Goal: Task Accomplishment & Management: Manage account settings

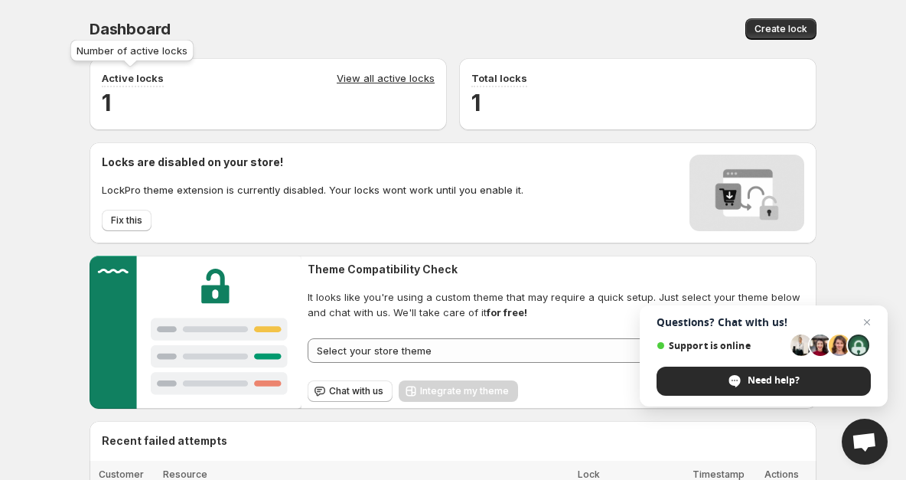
click at [147, 77] on p "Active locks" at bounding box center [133, 77] width 62 height 15
click at [109, 100] on h2 "1" at bounding box center [268, 102] width 333 height 31
click at [404, 69] on div "Active locks View all active locks 1" at bounding box center [269, 94] width 358 height 72
click at [391, 86] on link "View all active locks" at bounding box center [386, 78] width 98 height 17
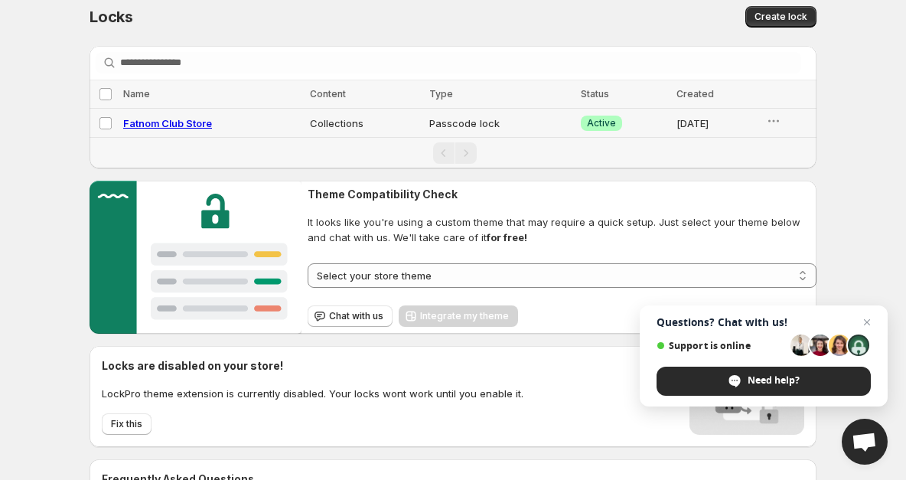
scroll to position [15, 0]
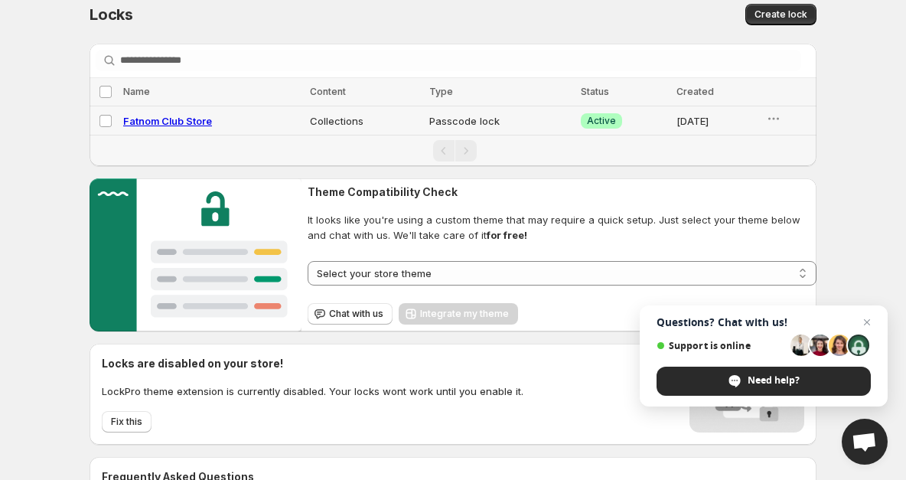
click at [163, 122] on span "Fatnom Club Store" at bounding box center [167, 121] width 89 height 12
select select "**********"
select select "******"
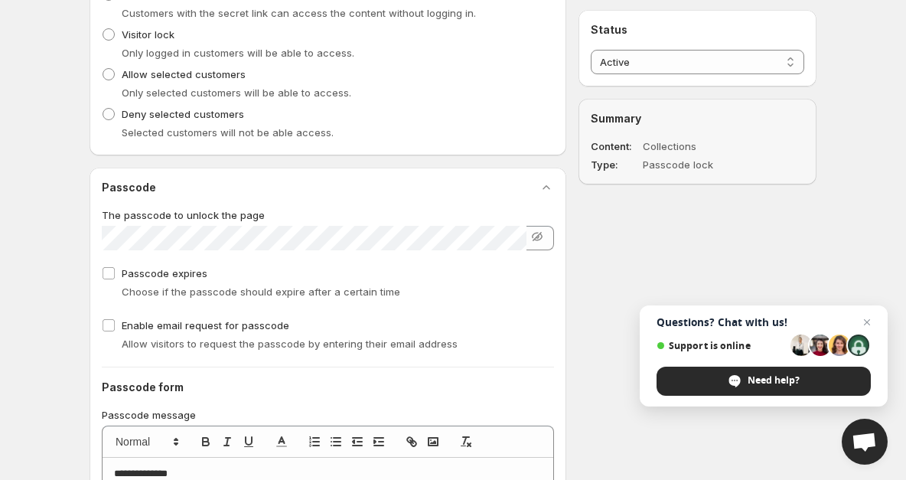
scroll to position [527, 0]
click at [535, 237] on icon "button" at bounding box center [537, 235] width 15 height 15
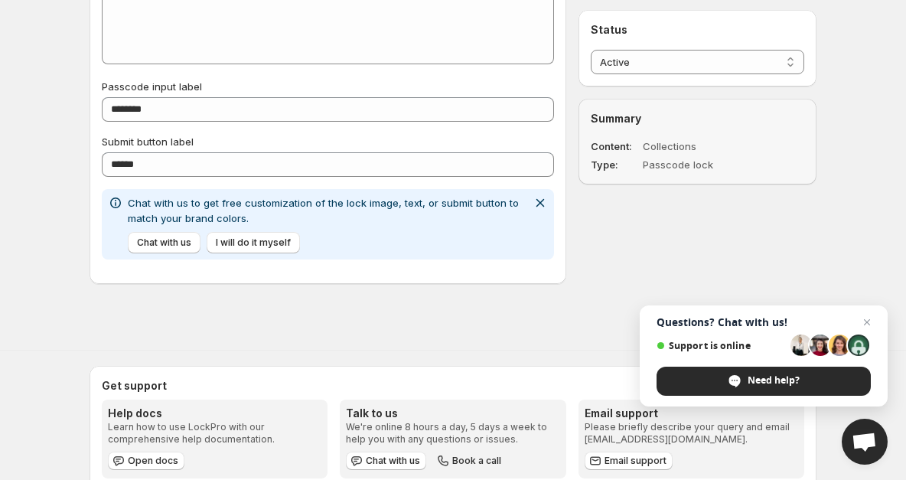
scroll to position [1034, 0]
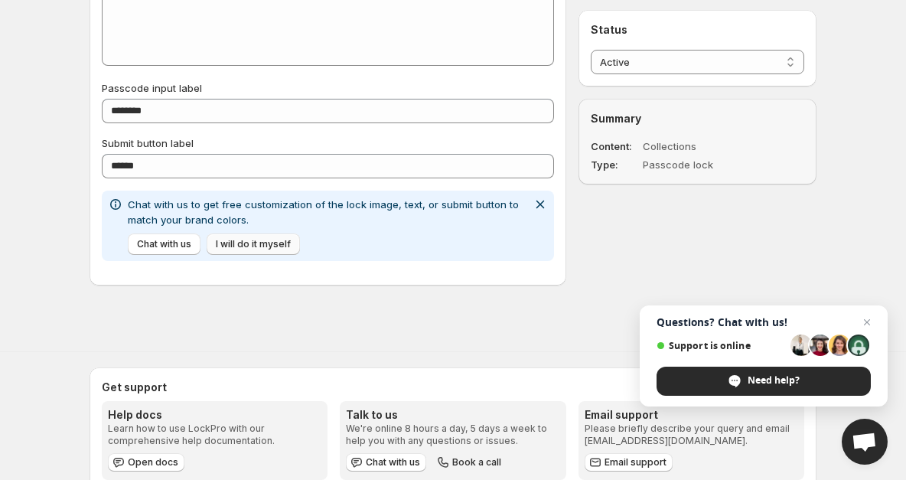
click at [232, 239] on span "I will do it myself" at bounding box center [253, 244] width 75 height 12
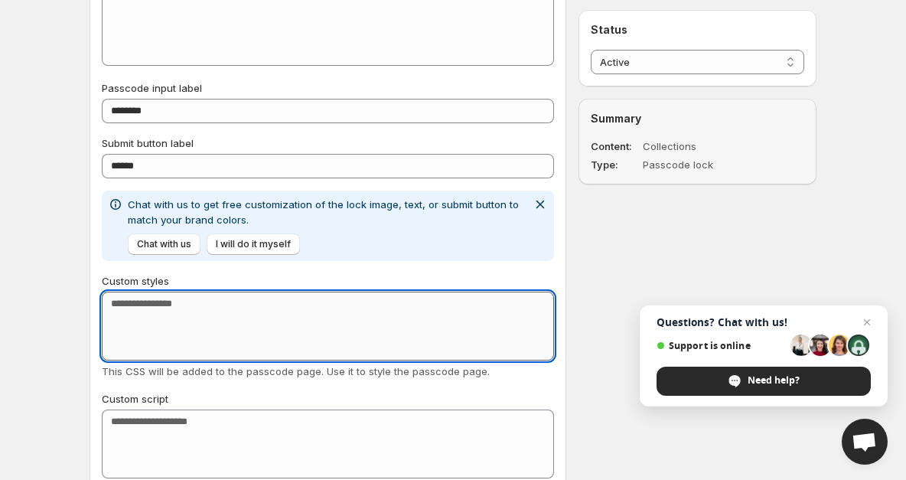
click at [279, 316] on textarea "Custom styles" at bounding box center [328, 326] width 452 height 69
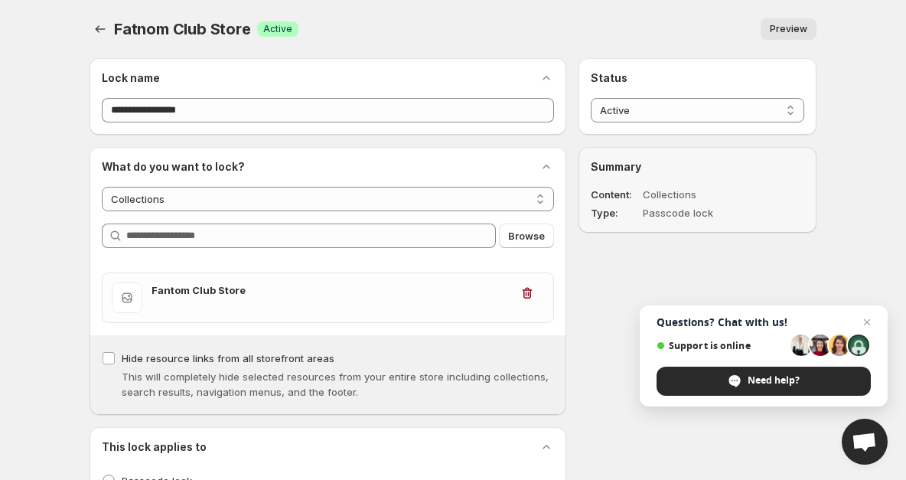
scroll to position [-1, 0]
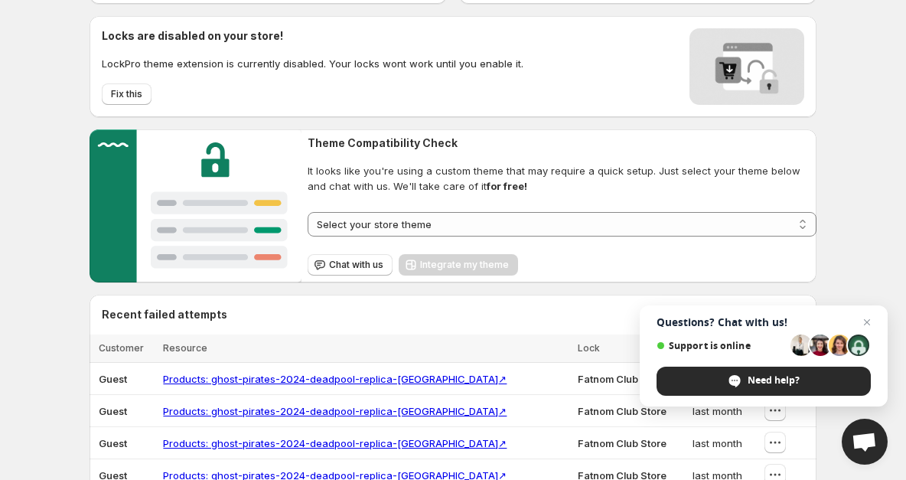
scroll to position [130, 0]
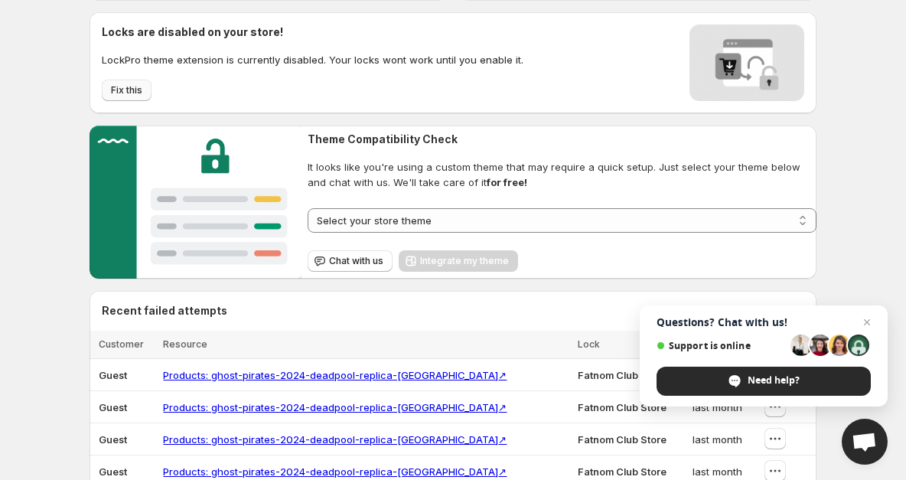
click at [136, 90] on span "Fix this" at bounding box center [126, 90] width 31 height 12
click at [130, 93] on span "Fix this" at bounding box center [126, 90] width 31 height 12
click at [137, 90] on span "Fix this" at bounding box center [126, 90] width 31 height 12
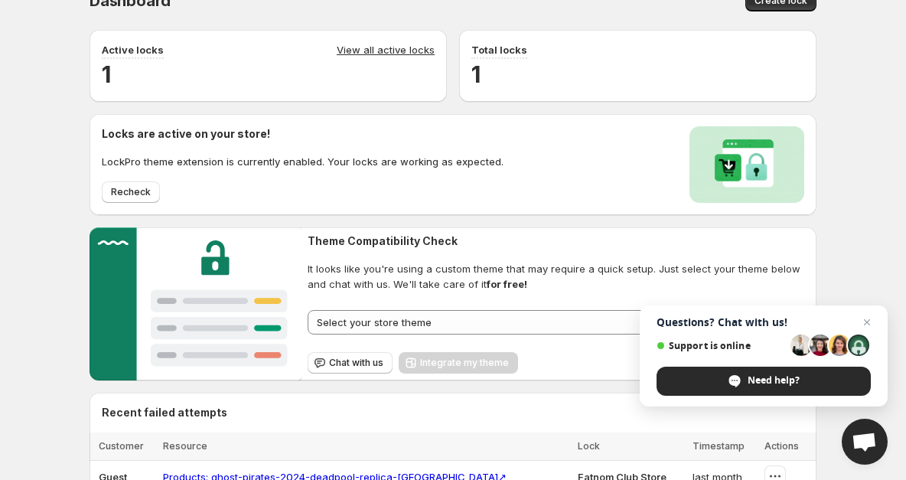
scroll to position [29, 0]
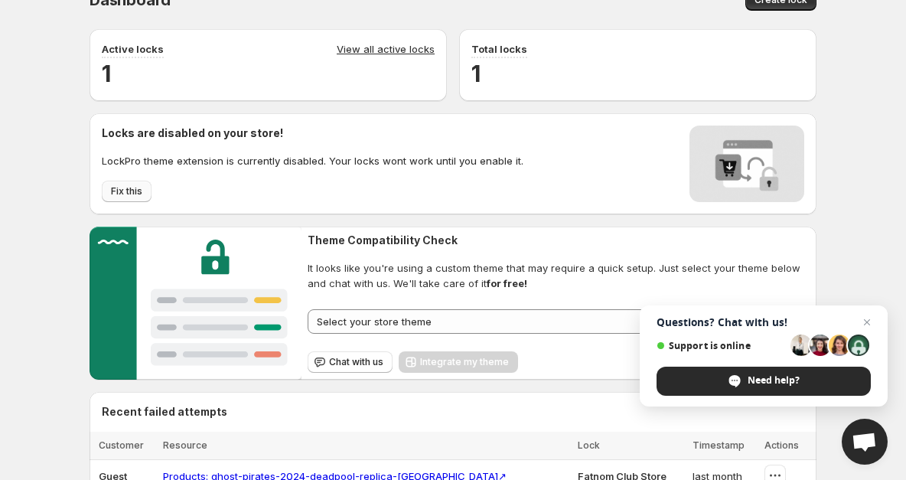
click at [130, 196] on span "Fix this" at bounding box center [126, 191] width 31 height 12
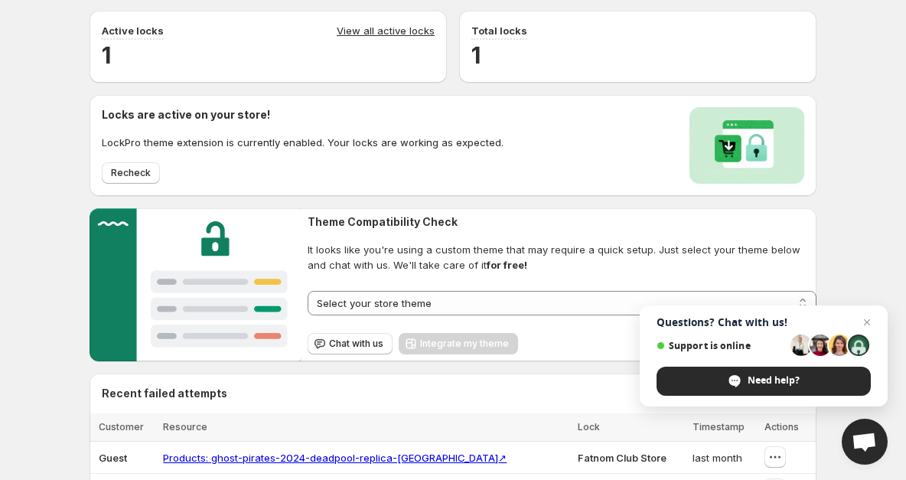
scroll to position [44, 0]
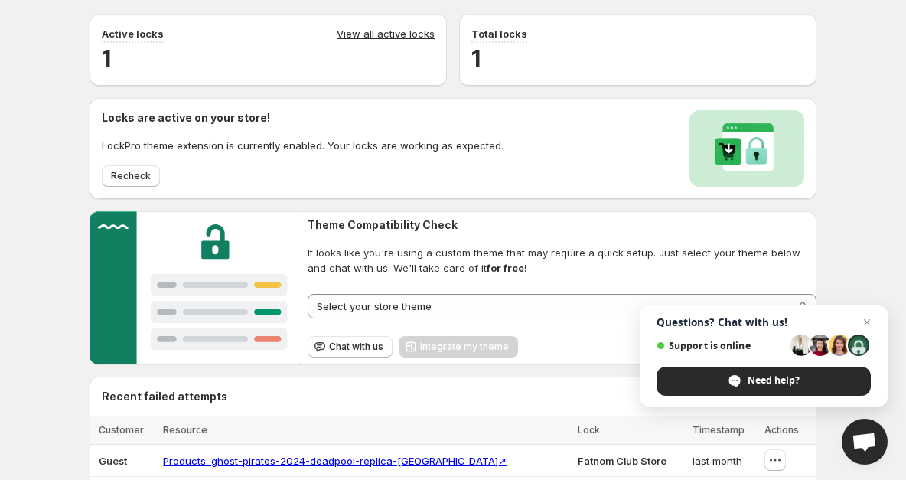
click at [394, 30] on link "View all active locks" at bounding box center [386, 34] width 98 height 17
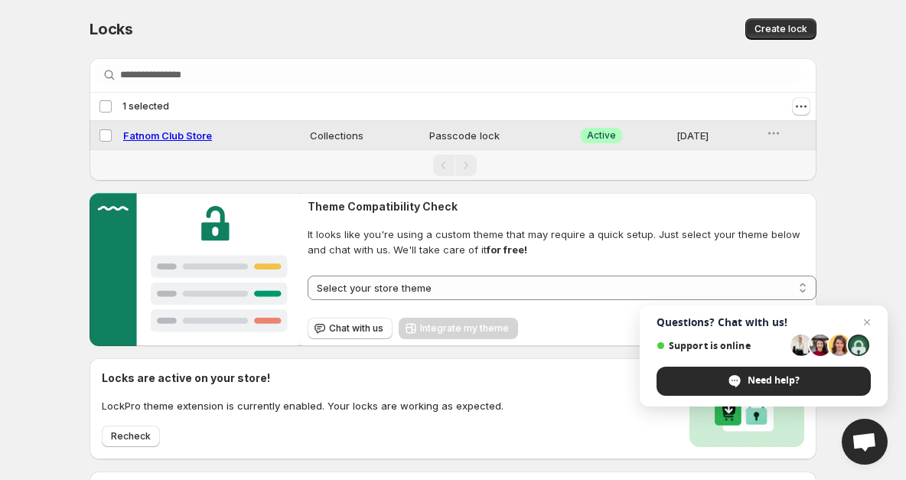
click at [761, 126] on td "[DATE]" at bounding box center [716, 135] width 89 height 29
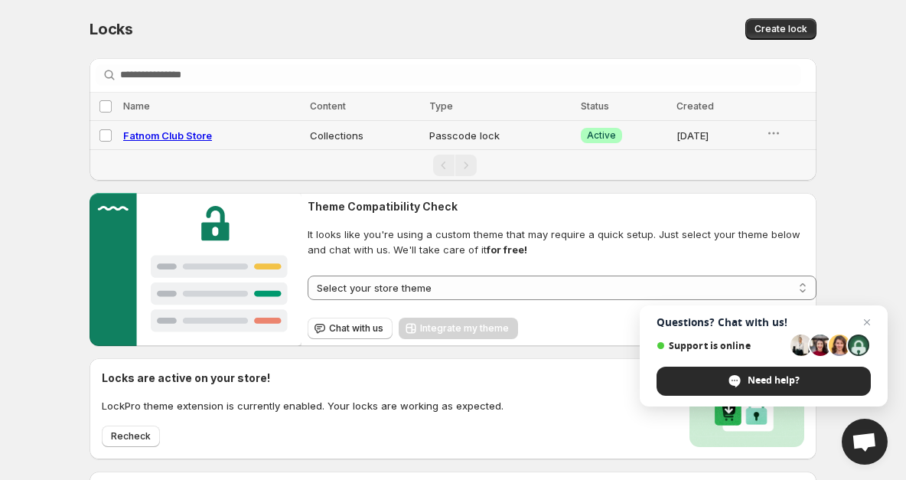
click at [761, 132] on td "[DATE]" at bounding box center [716, 135] width 89 height 29
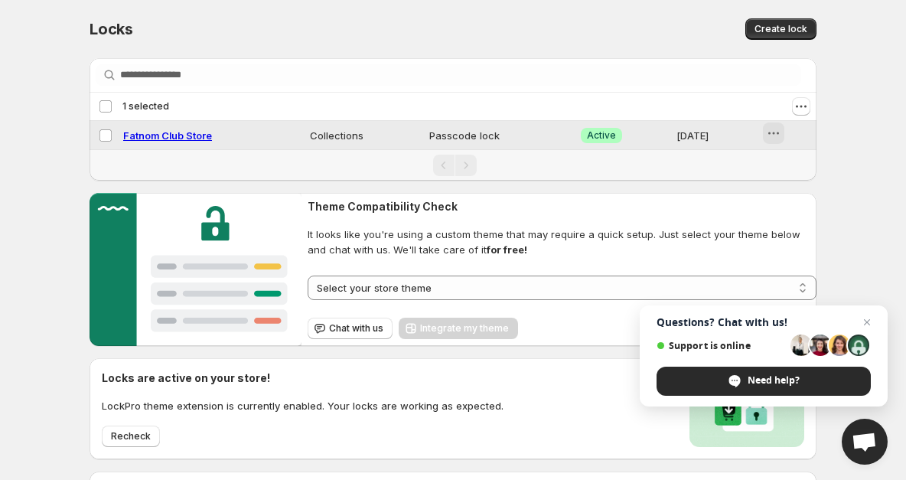
click at [771, 134] on icon "button" at bounding box center [770, 133] width 2 height 2
click at [782, 166] on span "Preview" at bounding box center [798, 166] width 38 height 12
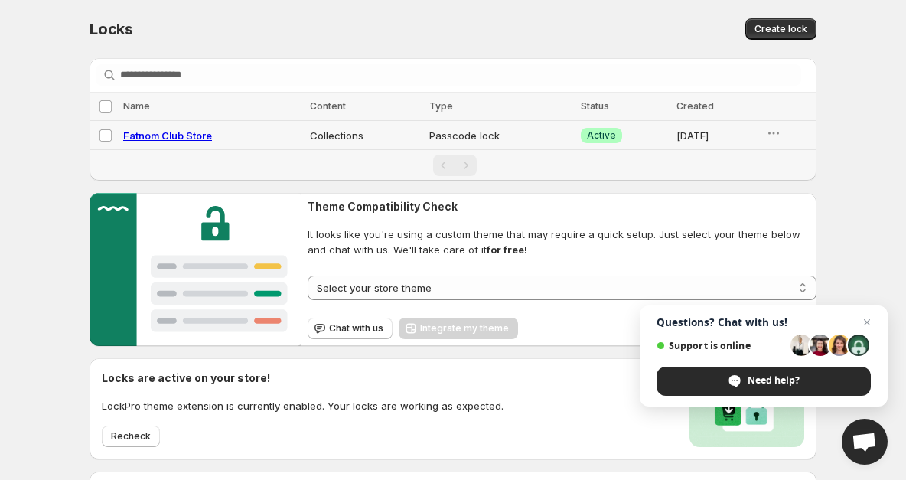
click at [526, 140] on td "Passcode lock" at bounding box center [501, 135] width 152 height 29
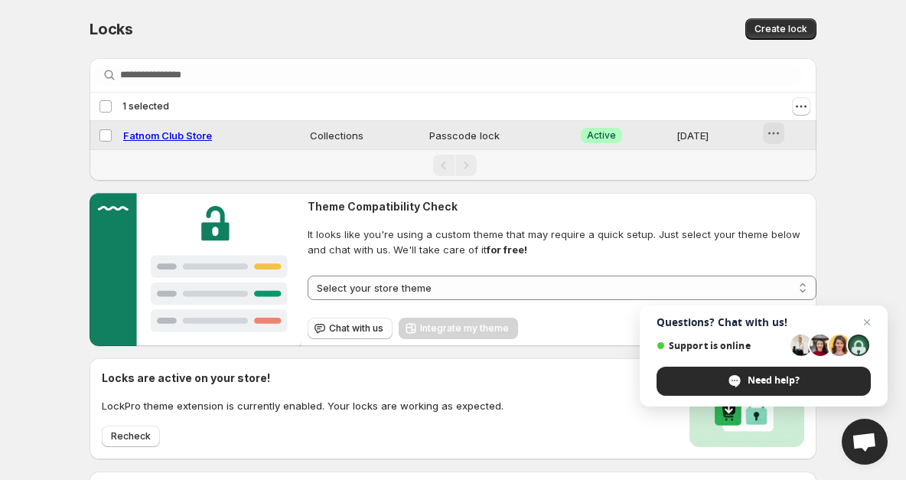
click at [780, 135] on icon "button" at bounding box center [773, 133] width 15 height 15
click at [196, 139] on span "Fatnom Club Store" at bounding box center [167, 135] width 89 height 12
select select "**********"
select select "******"
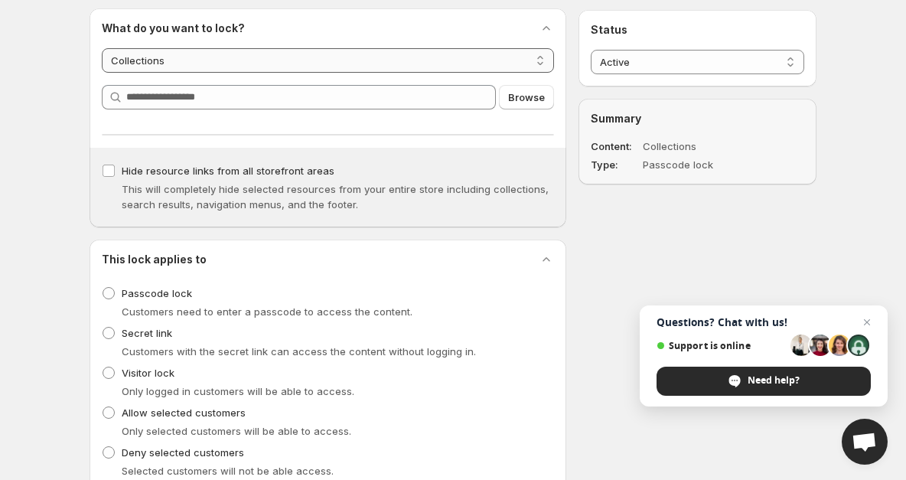
scroll to position [139, 0]
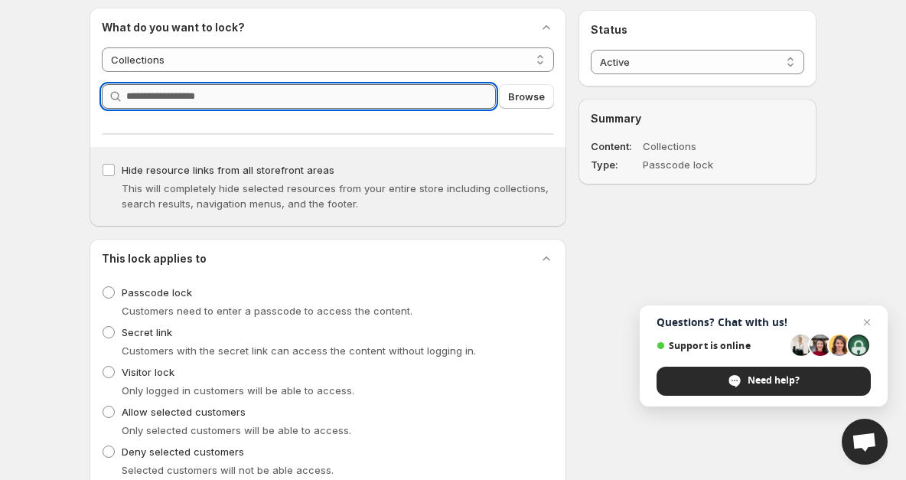
click at [300, 93] on input "Query" at bounding box center [311, 96] width 370 height 24
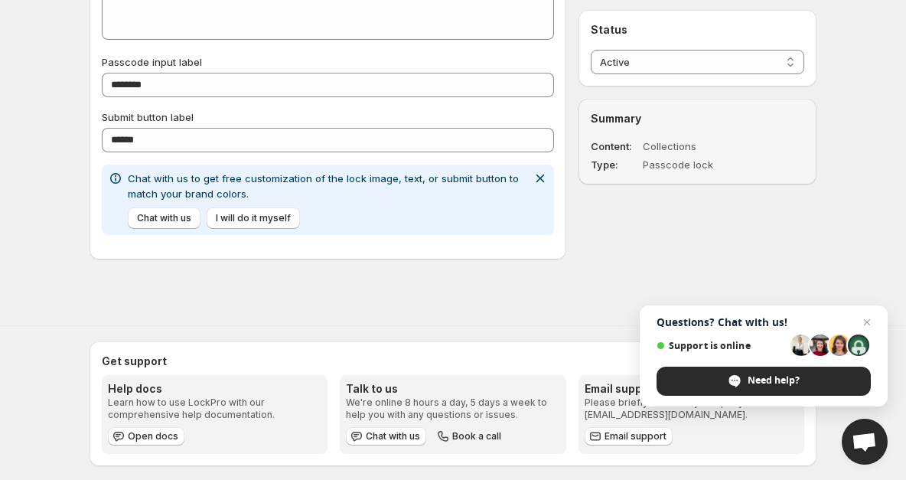
scroll to position [1033, 0]
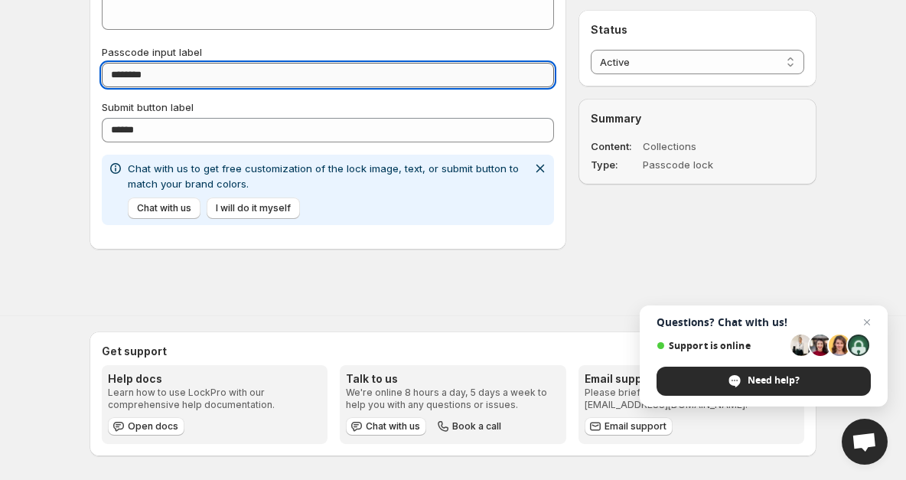
click at [200, 69] on input "********" at bounding box center [328, 75] width 452 height 24
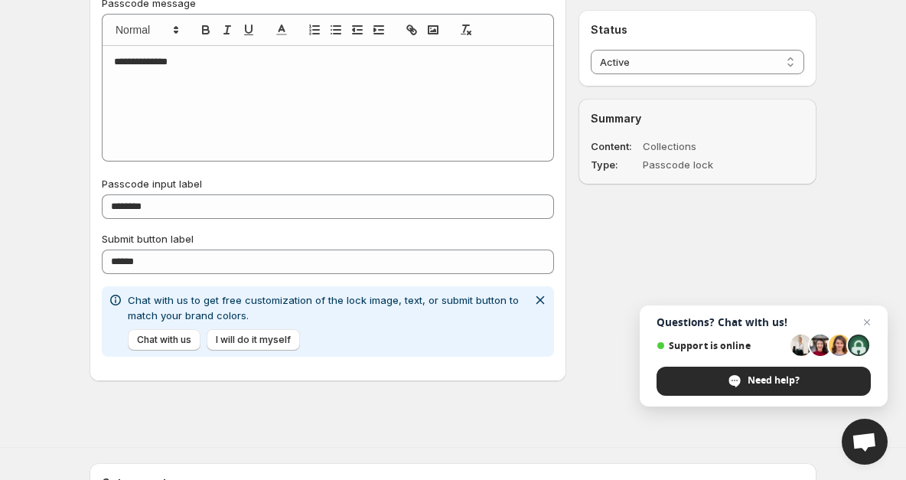
scroll to position [894, 0]
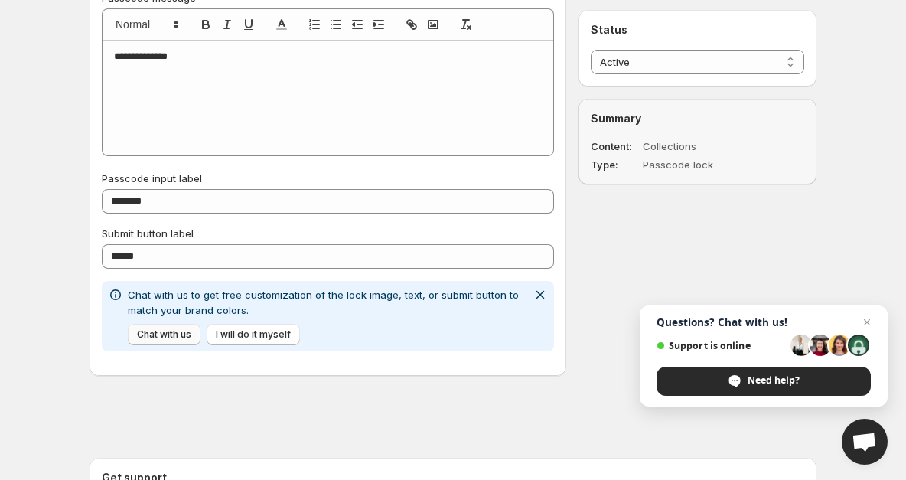
click at [172, 337] on span "Chat with us" at bounding box center [164, 334] width 54 height 12
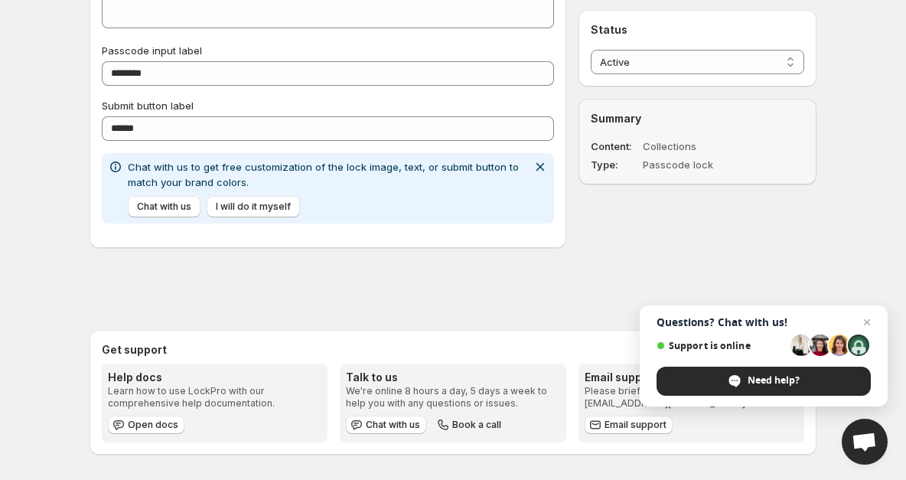
scroll to position [1022, 0]
click at [267, 201] on button "I will do it myself" at bounding box center [253, 206] width 93 height 21
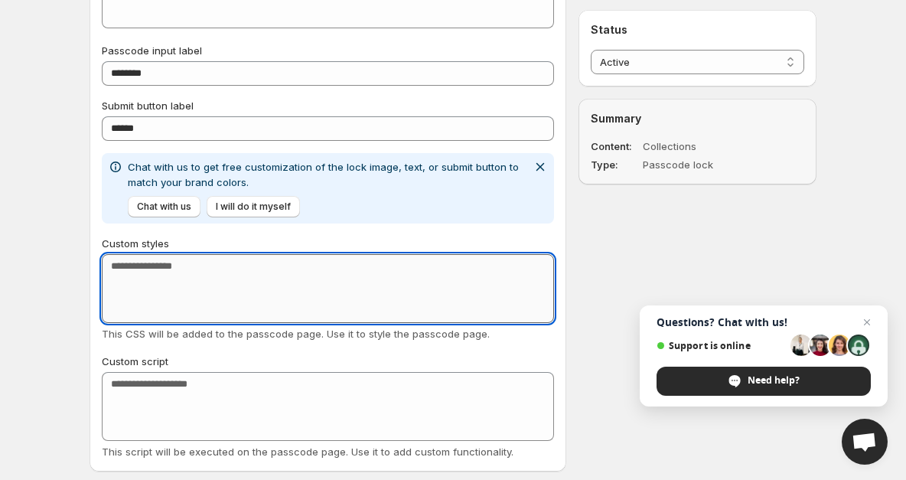
click at [210, 286] on textarea "Custom styles" at bounding box center [328, 288] width 452 height 69
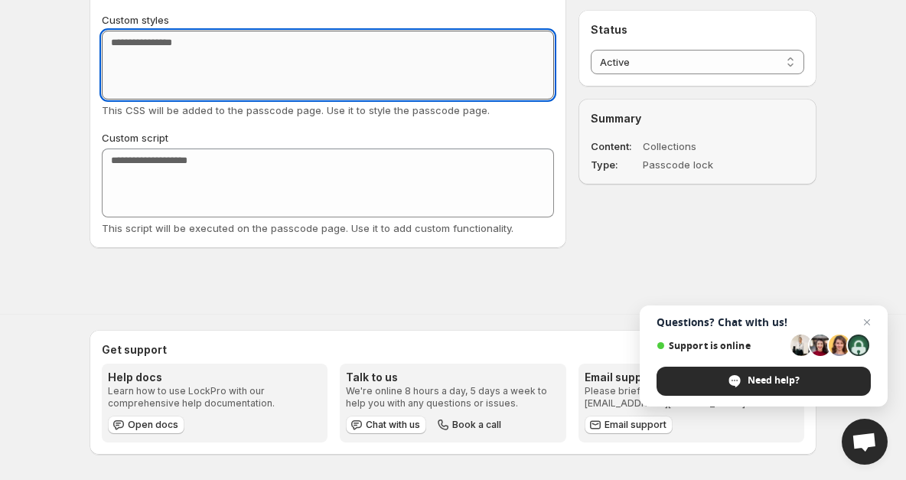
scroll to position [1246, 0]
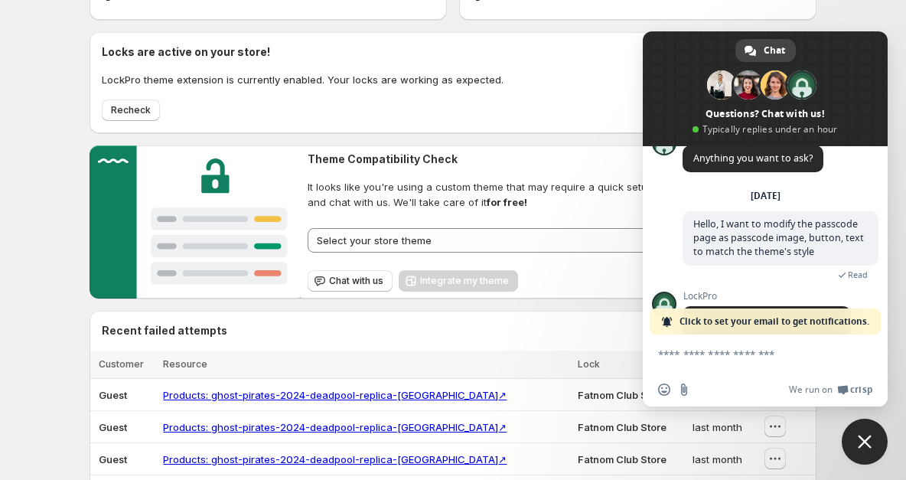
scroll to position [109, 0]
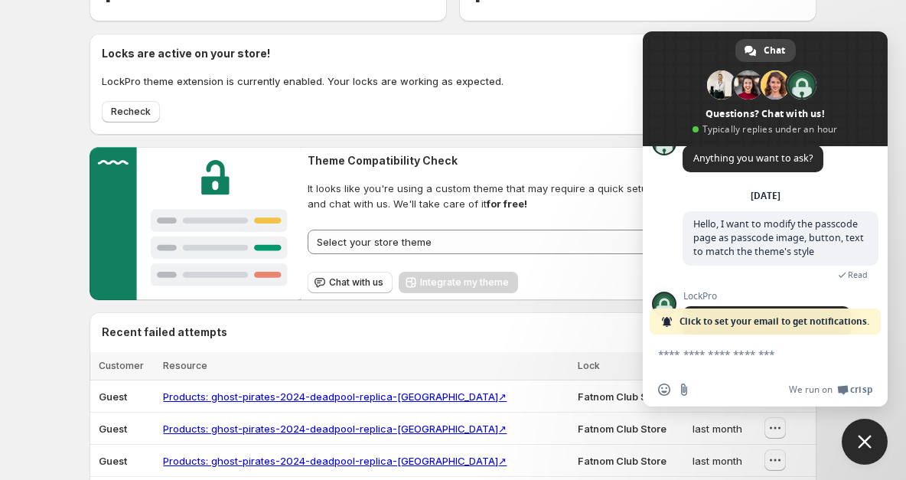
click at [863, 447] on span "Close chat" at bounding box center [865, 442] width 14 height 14
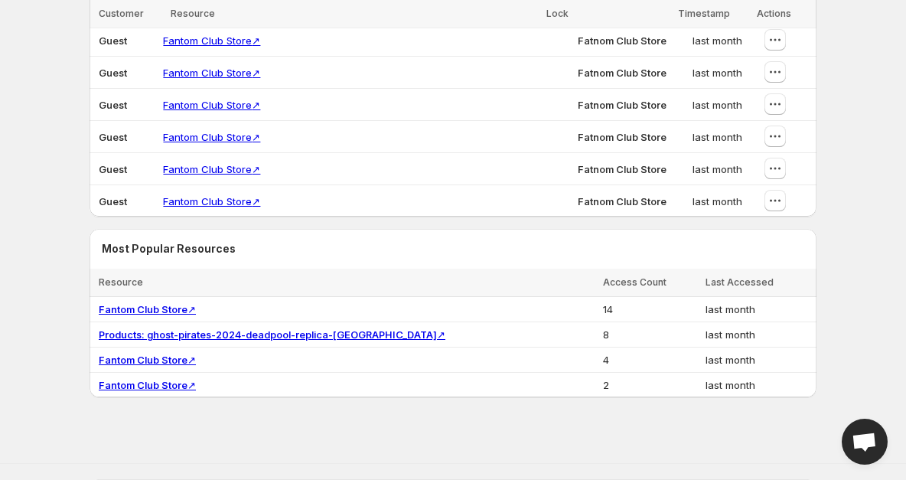
scroll to position [629, 0]
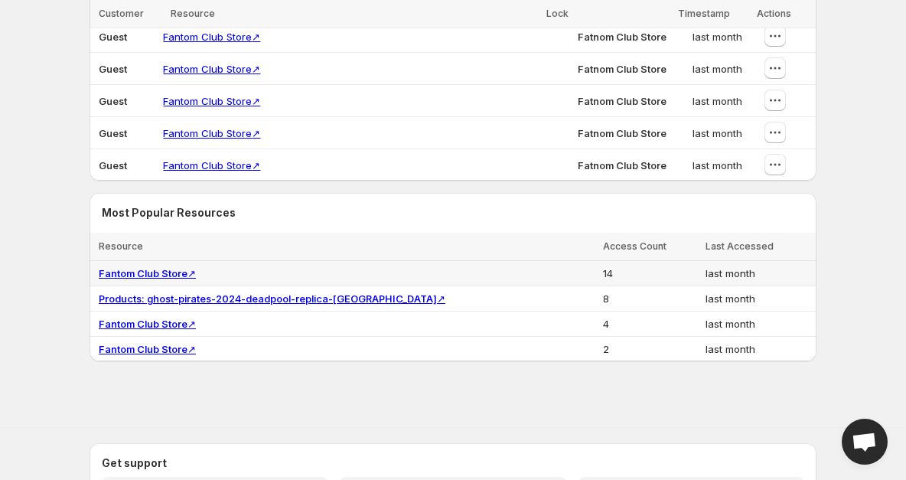
click at [172, 274] on link "Fantom Club Store ↗" at bounding box center [147, 273] width 97 height 12
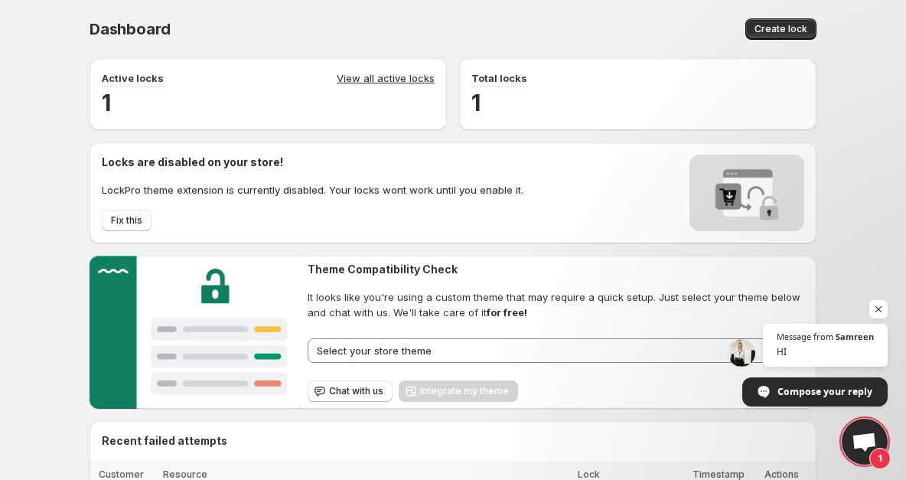
scroll to position [0, 0]
click at [128, 80] on p "Active locks" at bounding box center [133, 77] width 62 height 15
click at [131, 222] on span "Fix this" at bounding box center [126, 220] width 31 height 12
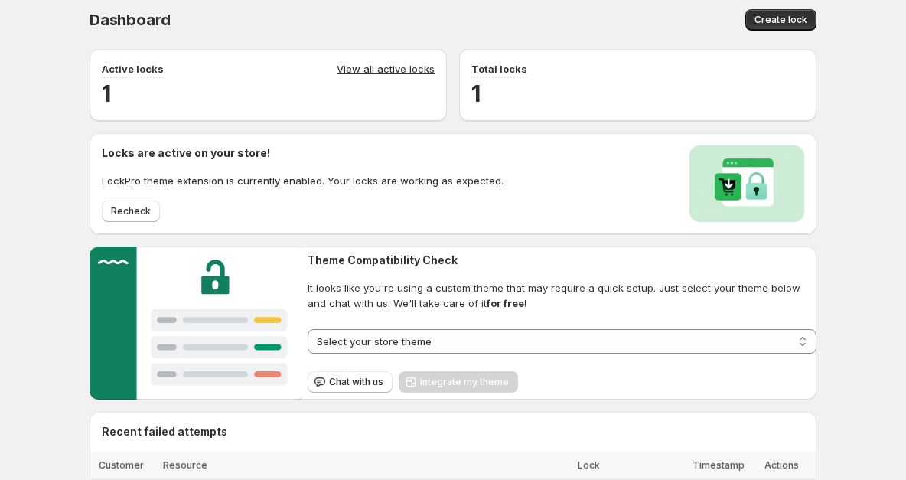
scroll to position [3, 0]
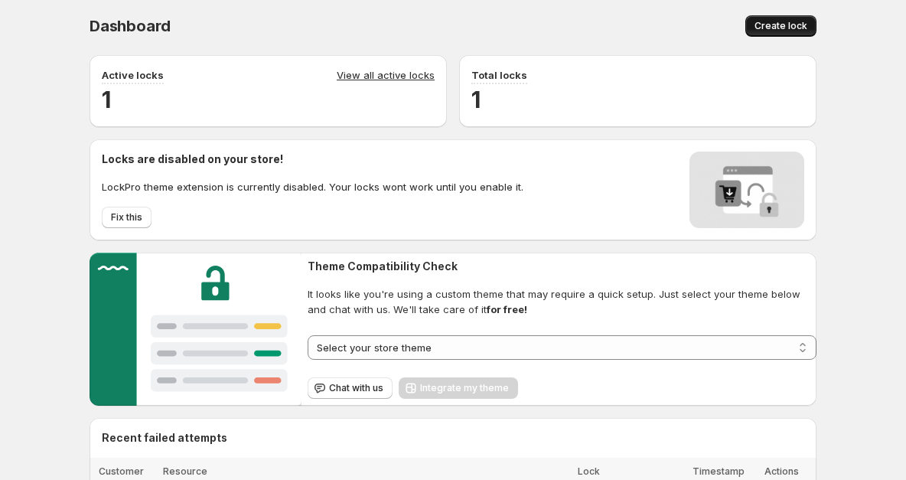
click at [782, 19] on button "Create lock" at bounding box center [781, 25] width 71 height 21
select select "******"
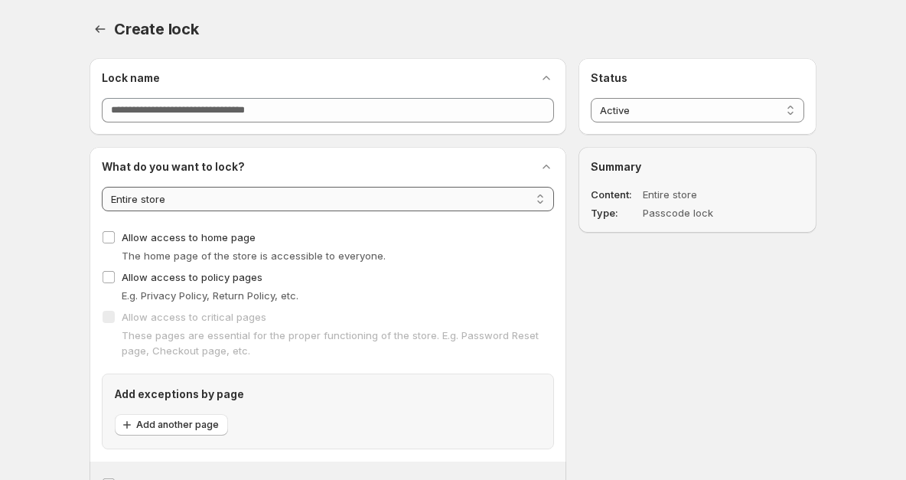
select select "**********"
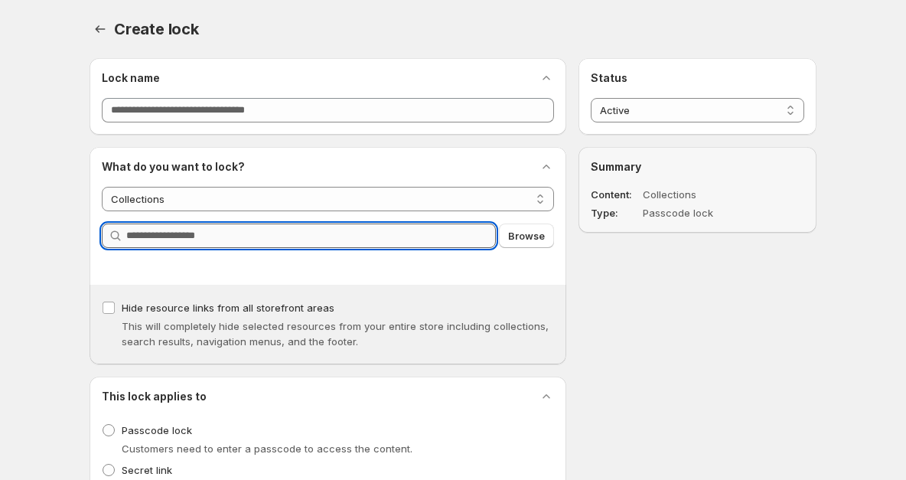
click at [141, 241] on input "Query" at bounding box center [311, 236] width 370 height 24
type input "*"
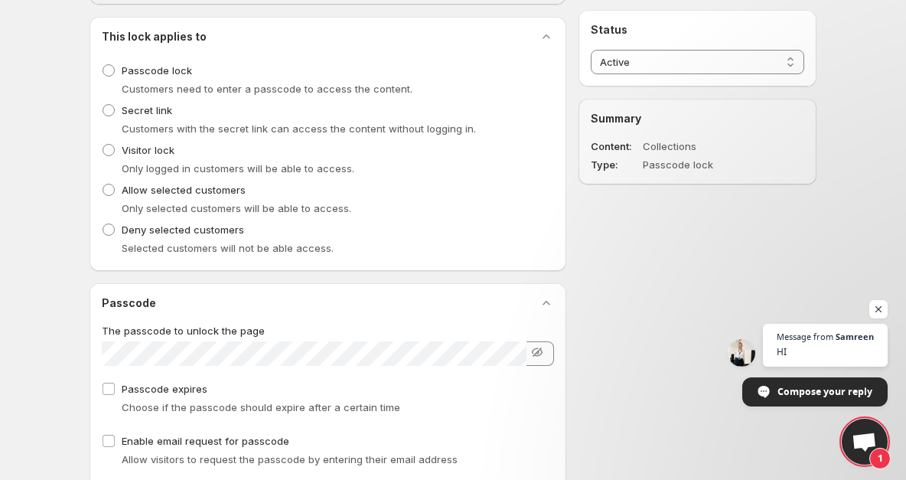
scroll to position [413, 0]
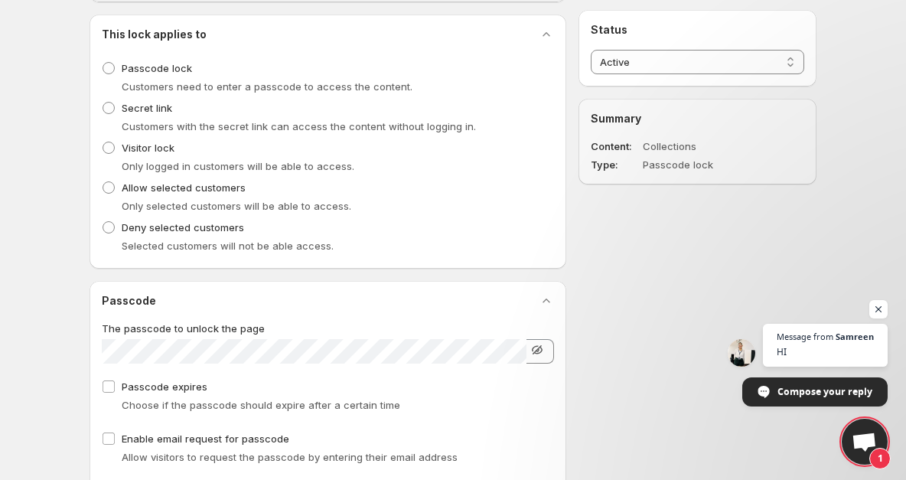
click at [533, 346] on icon "button" at bounding box center [537, 349] width 15 height 15
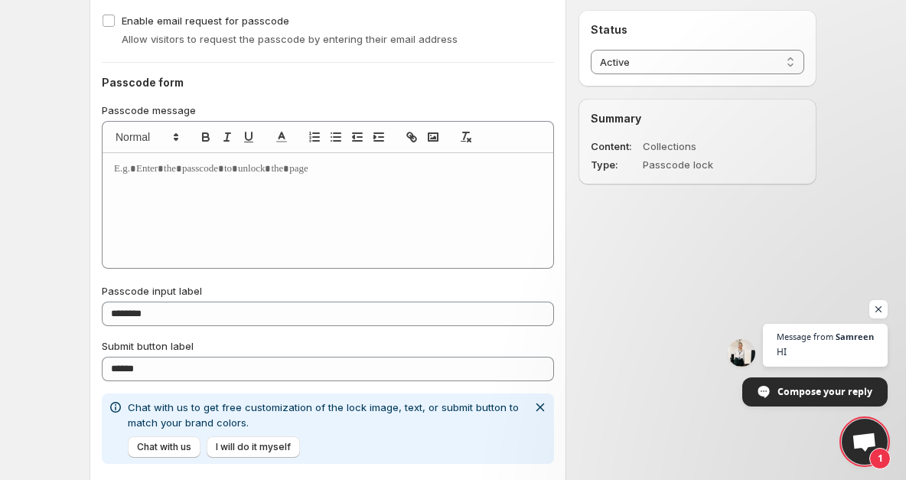
scroll to position [882, 0]
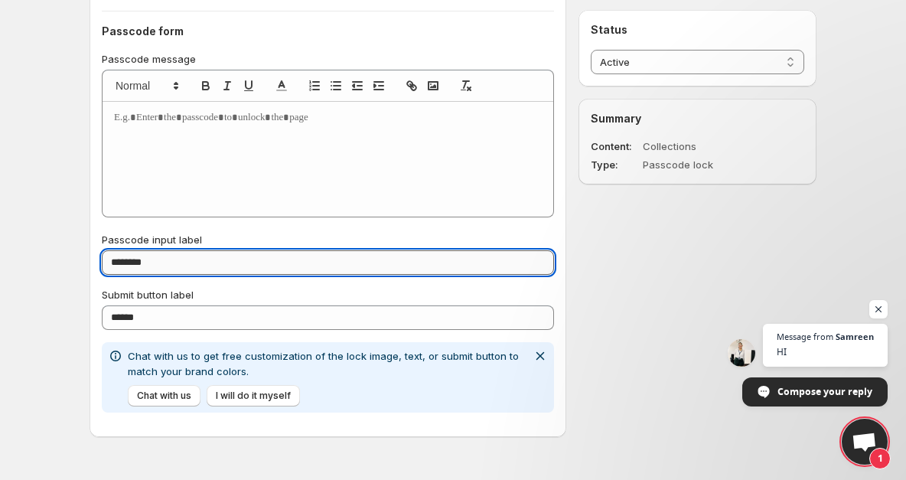
click at [347, 269] on input "********" at bounding box center [328, 262] width 452 height 24
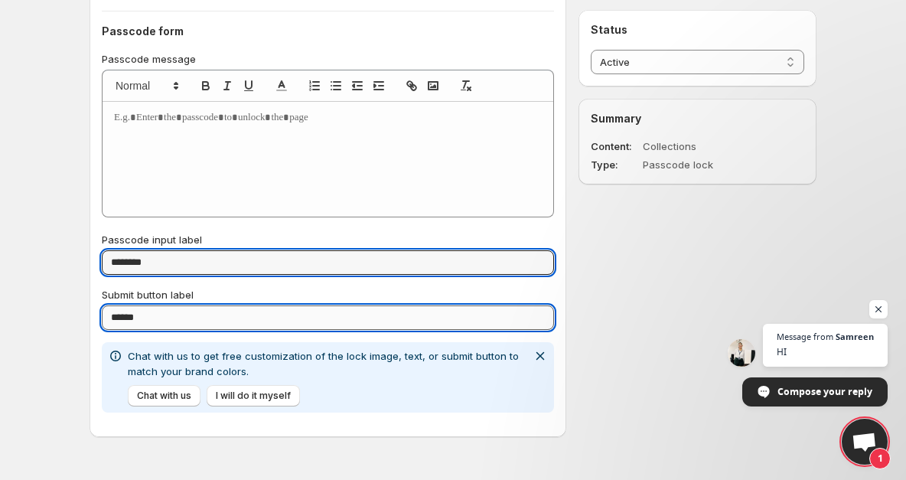
click at [273, 314] on input "******" at bounding box center [328, 317] width 452 height 24
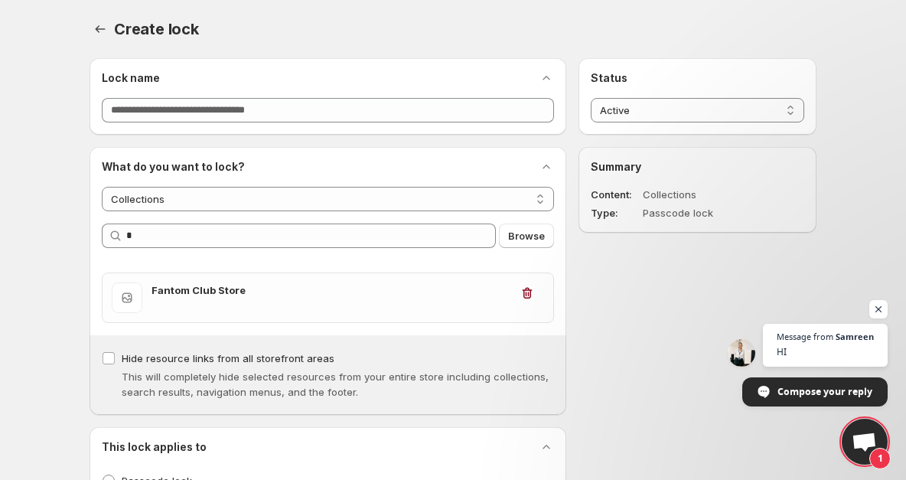
scroll to position [0, 0]
click at [377, 90] on div "Lock name Lock name" at bounding box center [328, 96] width 452 height 52
click at [374, 92] on div "Lock name Lock name" at bounding box center [328, 96] width 452 height 52
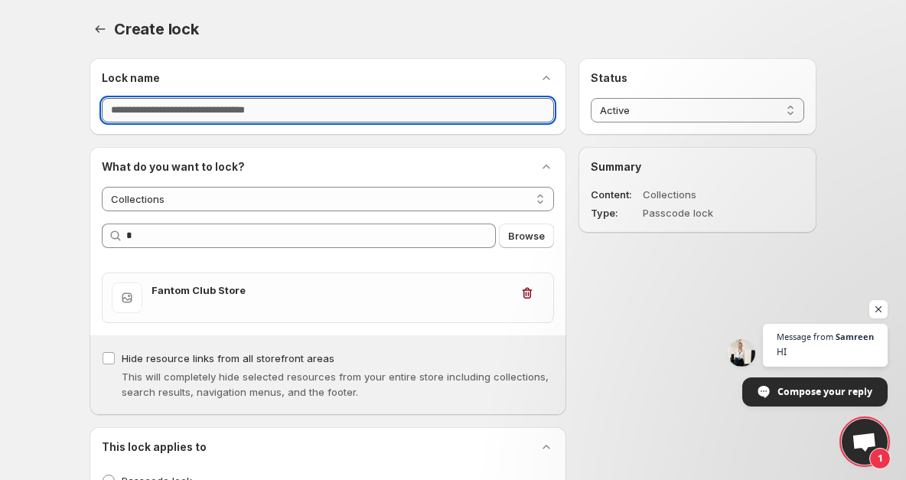
click at [370, 100] on input "Lock name" at bounding box center [328, 110] width 452 height 24
click button "Save" at bounding box center [0, 0] width 0 height 0
type input "**********"
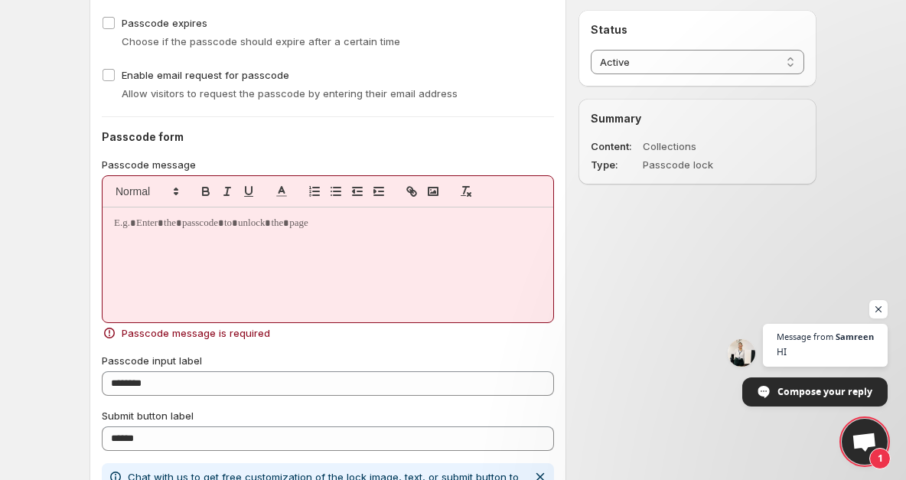
scroll to position [802, 0]
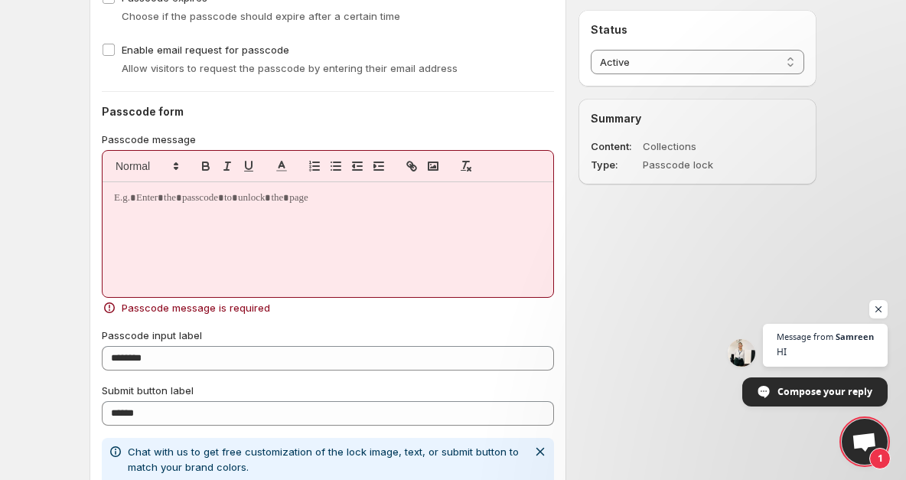
click at [332, 204] on p at bounding box center [328, 198] width 428 height 14
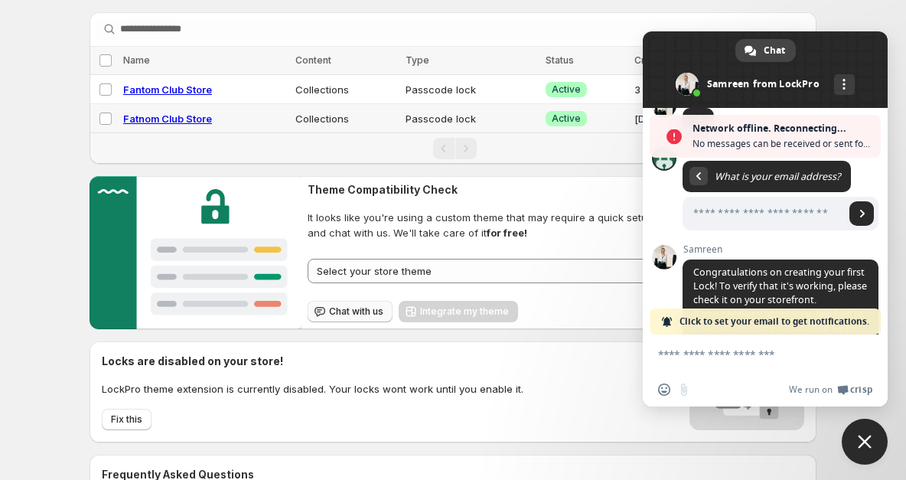
scroll to position [45, 0]
click at [869, 433] on span "Close chat" at bounding box center [865, 442] width 46 height 46
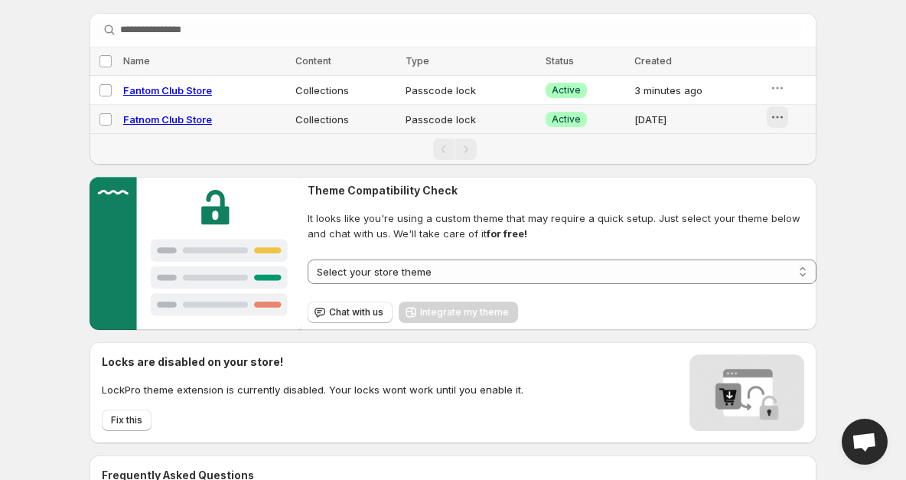
click at [782, 116] on icon "button" at bounding box center [777, 116] width 15 height 15
click at [773, 204] on icon "button" at bounding box center [767, 201] width 15 height 15
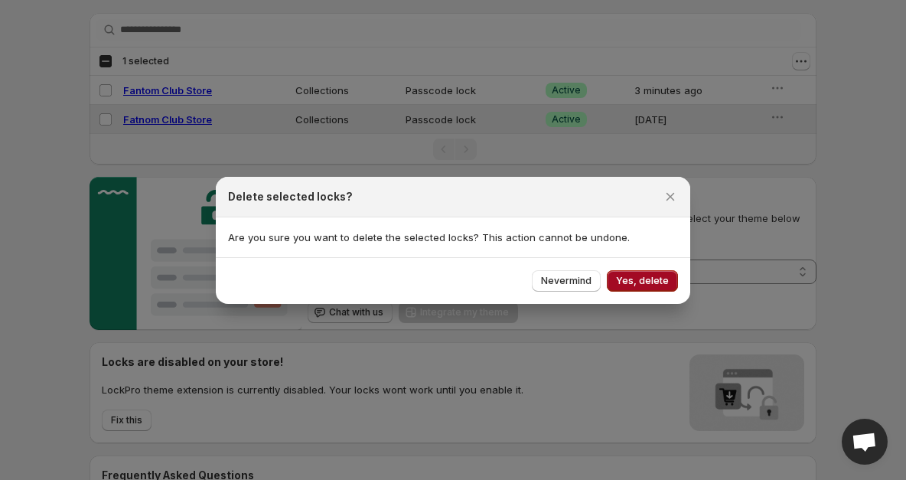
click at [646, 271] on button "Yes, delete" at bounding box center [642, 280] width 71 height 21
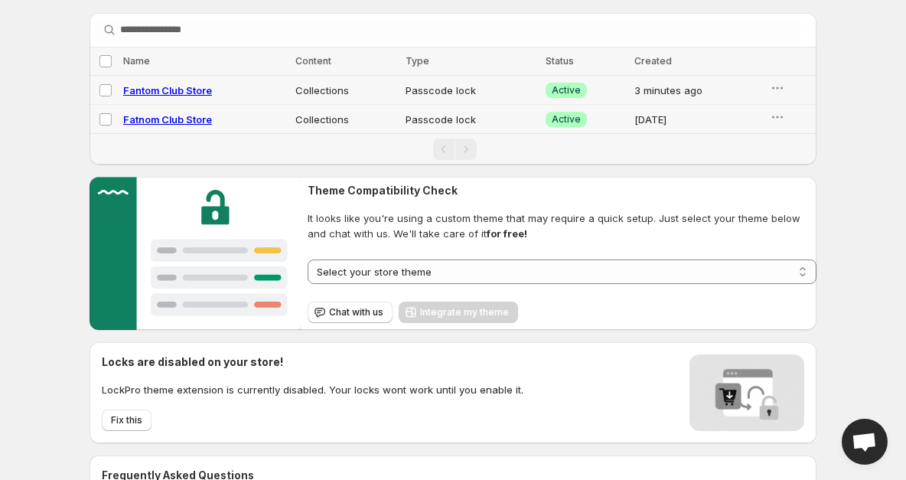
click at [180, 89] on span "Fantom Club Store" at bounding box center [167, 90] width 89 height 12
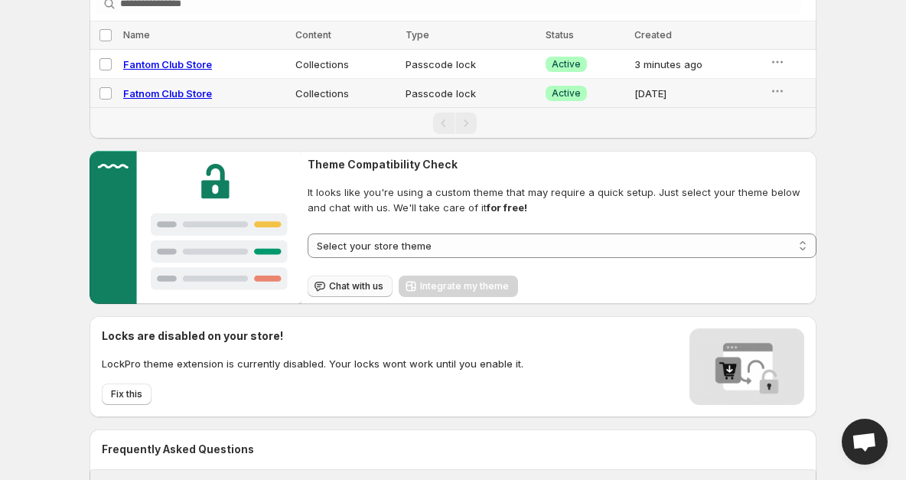
scroll to position [73, 0]
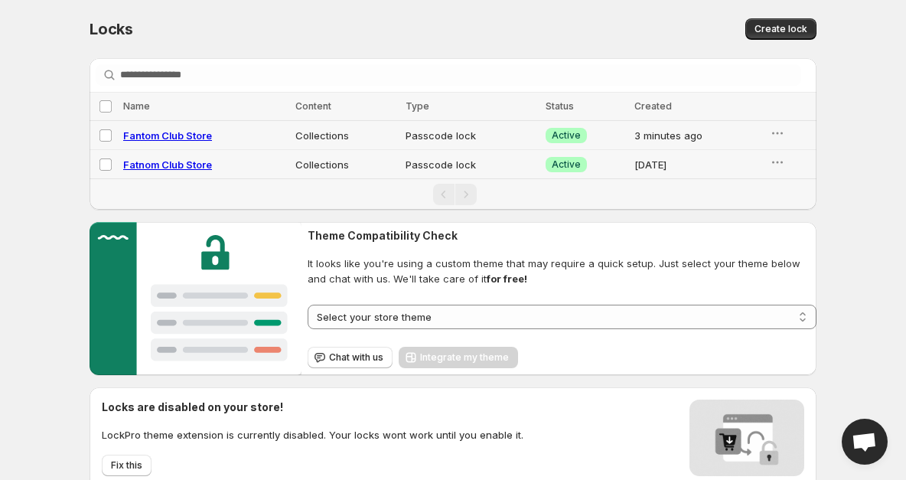
select select "**********"
select select "******"
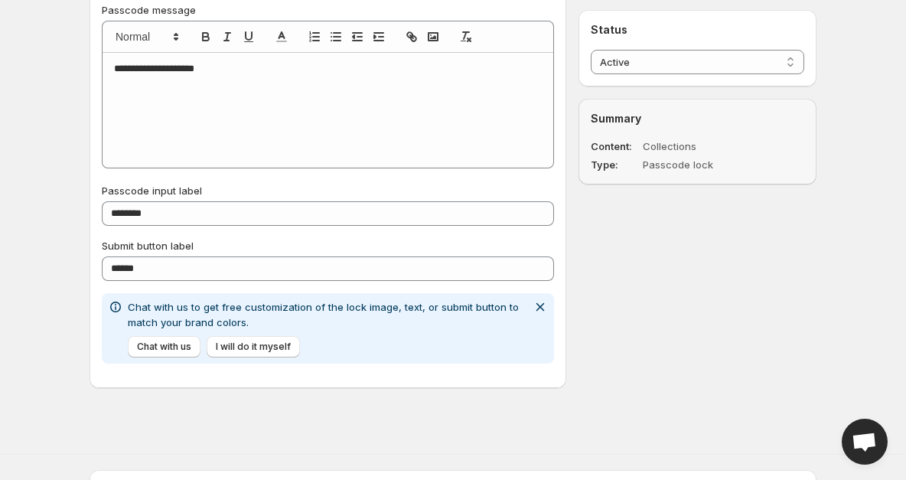
scroll to position [938, 0]
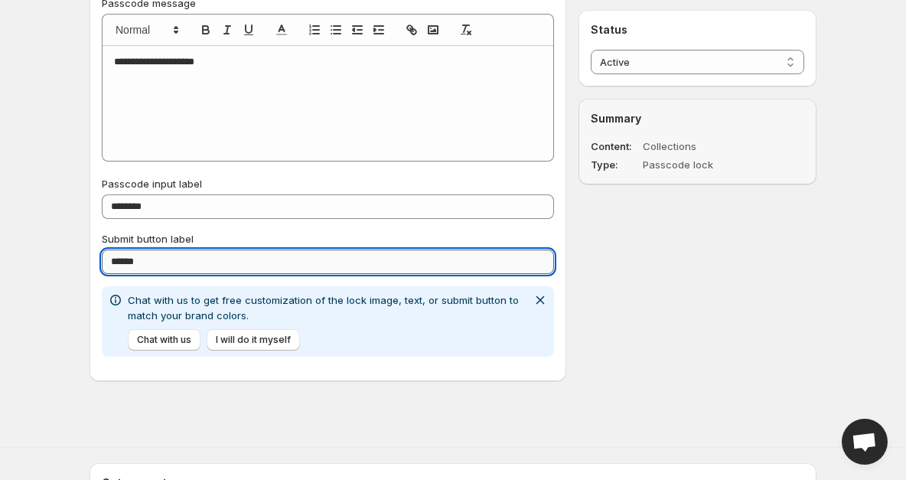
click at [180, 256] on input "******" at bounding box center [328, 262] width 452 height 24
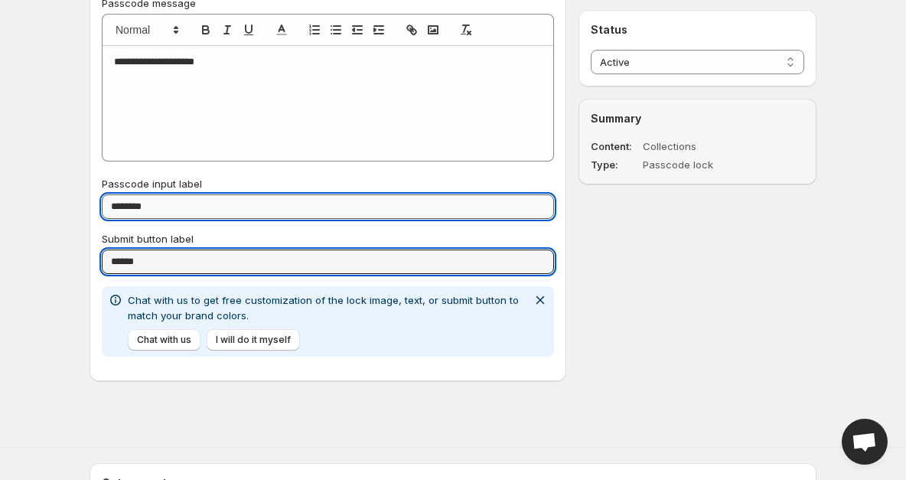
click at [185, 215] on input "********" at bounding box center [328, 206] width 452 height 24
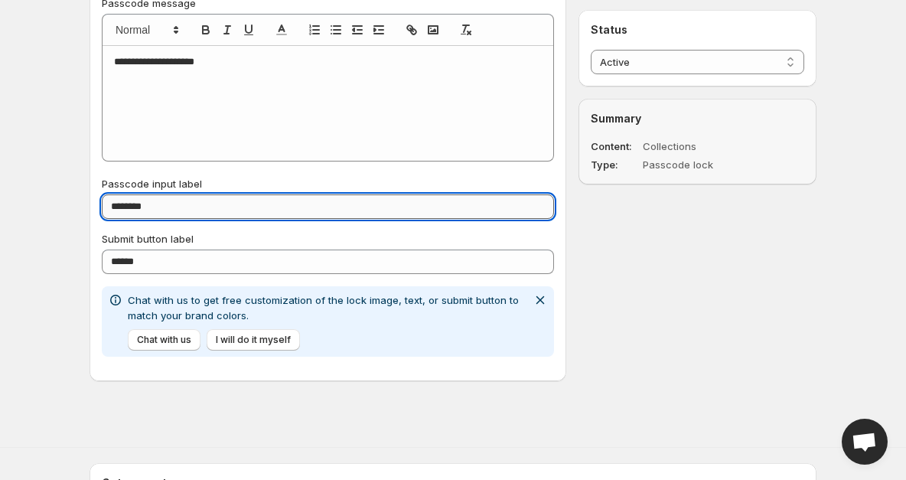
click at [185, 215] on input "********" at bounding box center [328, 206] width 452 height 24
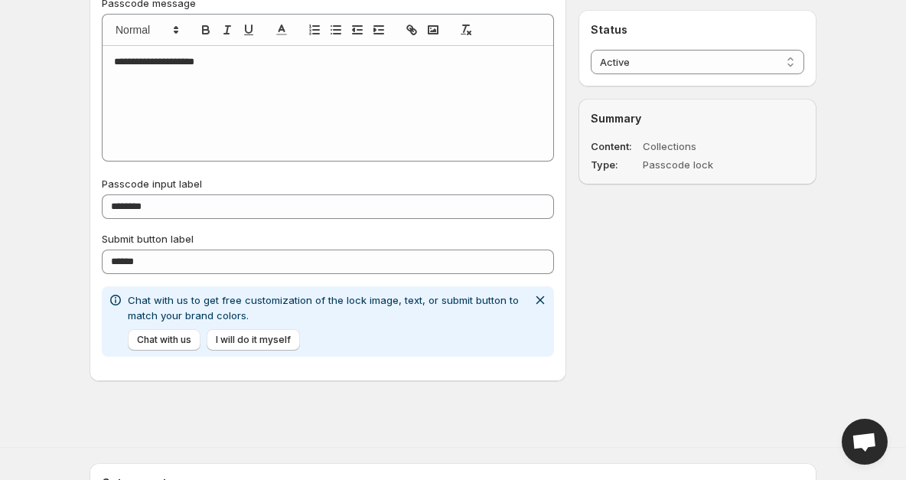
click at [178, 169] on div "**********" at bounding box center [328, 134] width 452 height 279
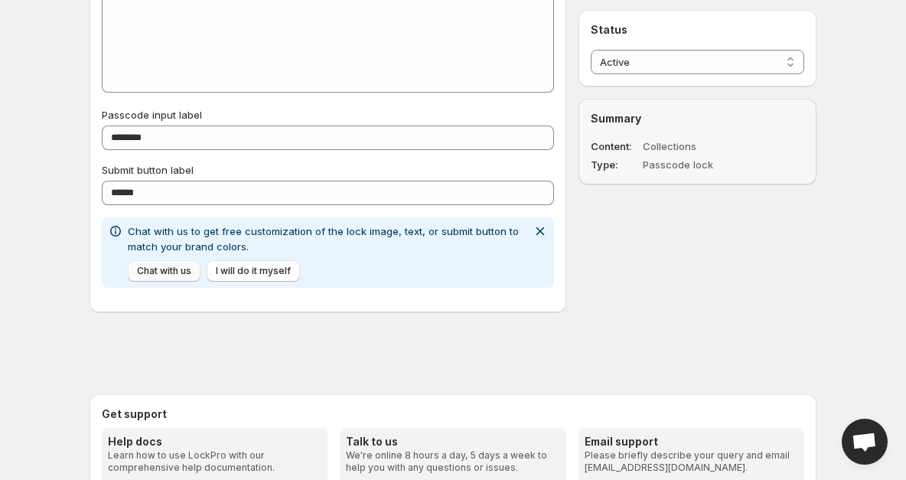
scroll to position [1013, 0]
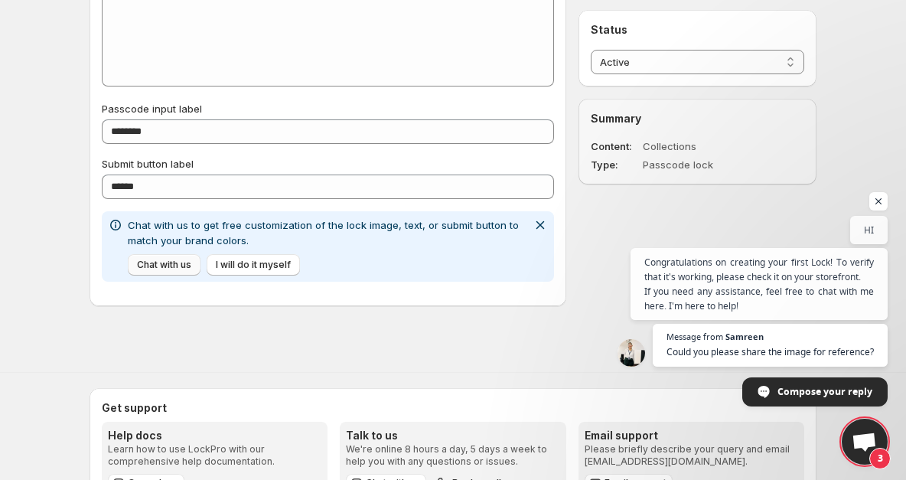
click at [181, 263] on span "Chat with us" at bounding box center [164, 265] width 54 height 12
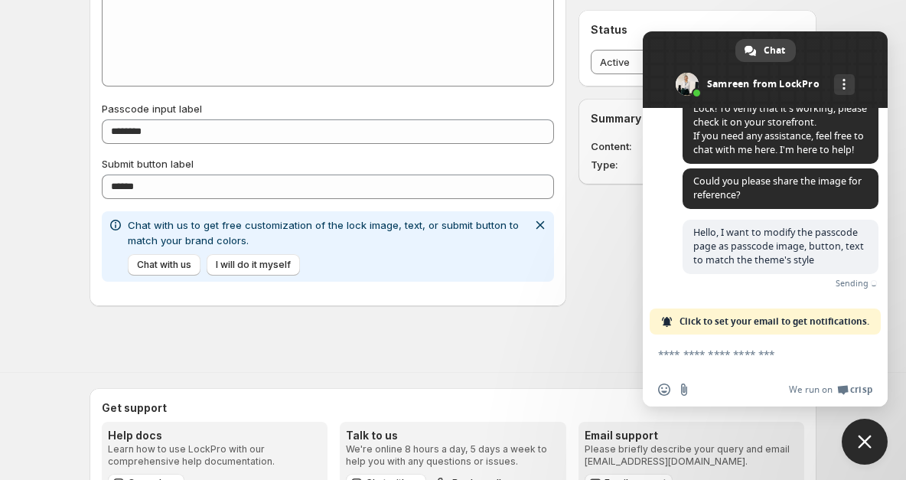
scroll to position [289, 0]
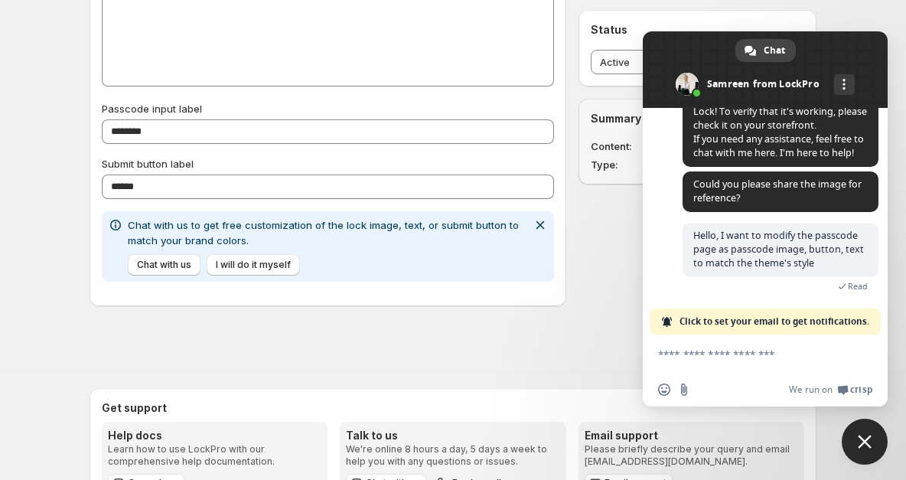
click at [683, 358] on textarea "Compose your message..." at bounding box center [748, 355] width 181 height 14
type textarea "**********"
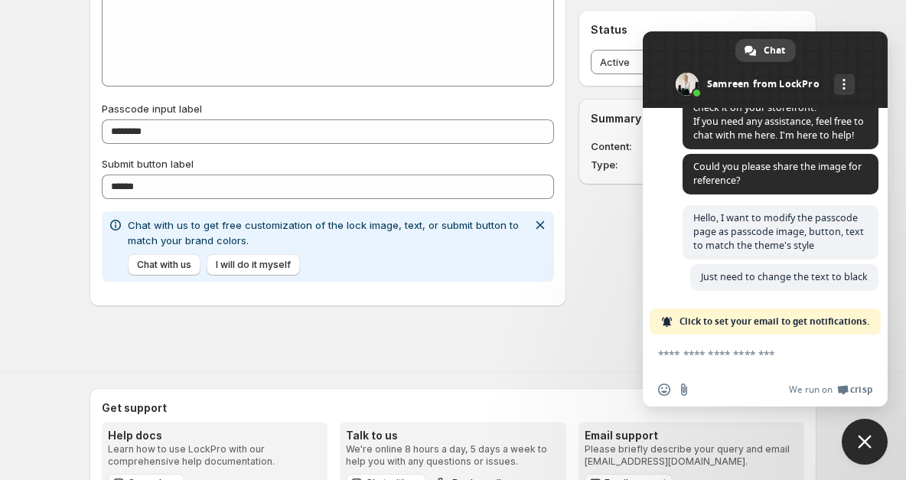
scroll to position [305, 0]
click at [229, 260] on span "I will do it myself" at bounding box center [253, 265] width 75 height 12
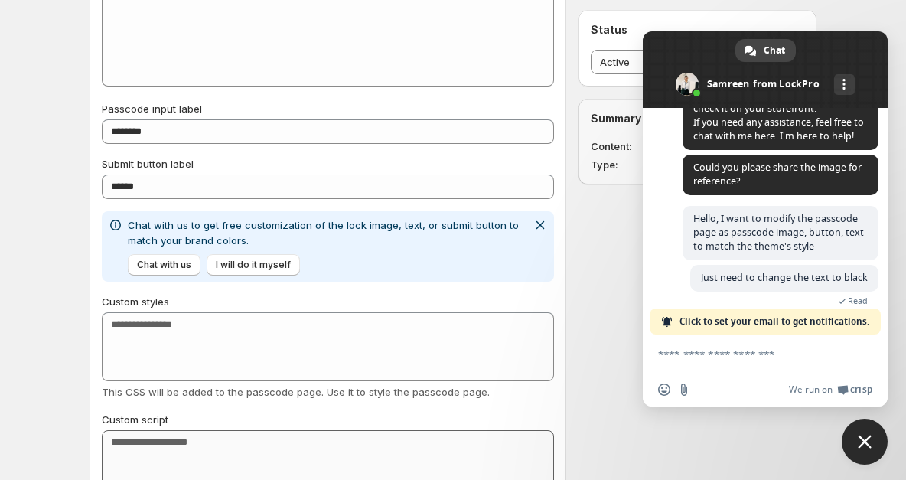
scroll to position [1031, 0]
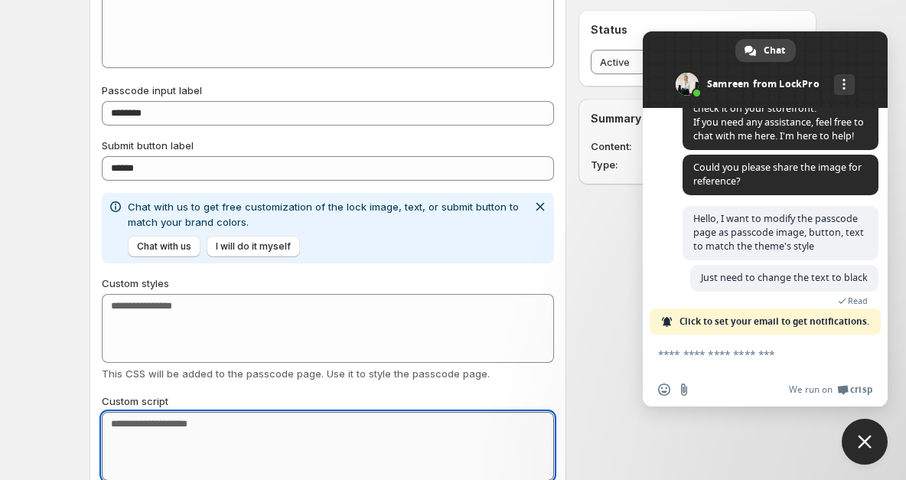
click at [165, 427] on textarea "Custom script" at bounding box center [328, 446] width 452 height 69
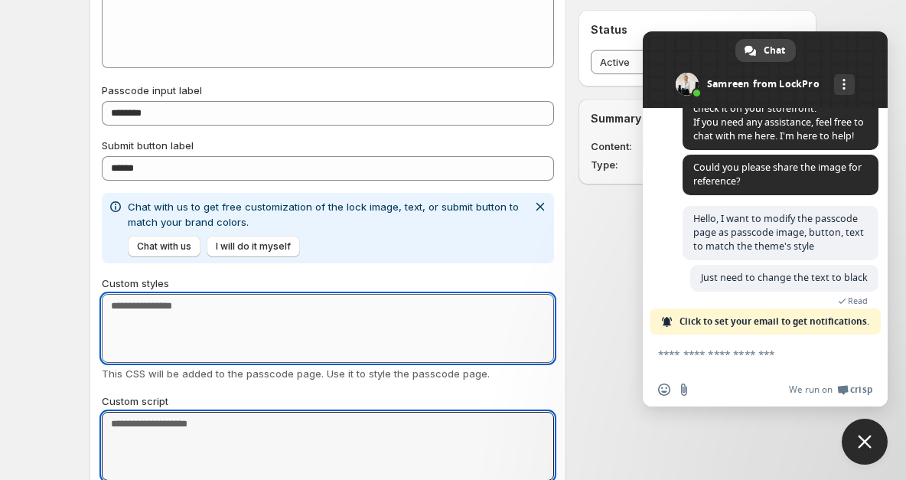
click at [207, 302] on textarea "Custom styles" at bounding box center [328, 328] width 452 height 69
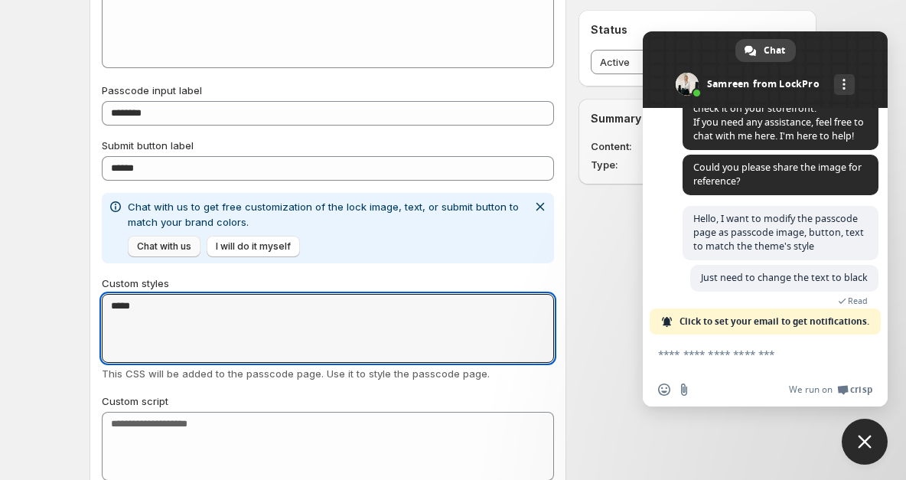
type textarea "*****"
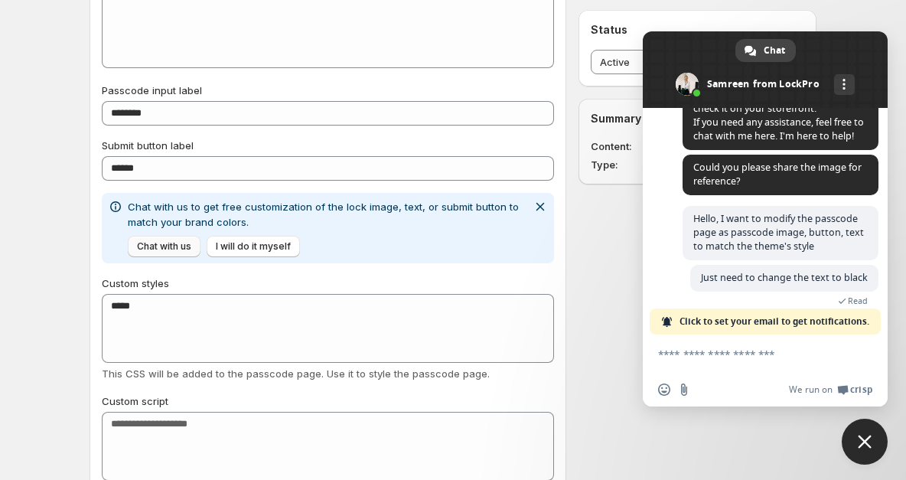
click at [178, 247] on span "Chat with us" at bounding box center [164, 246] width 54 height 12
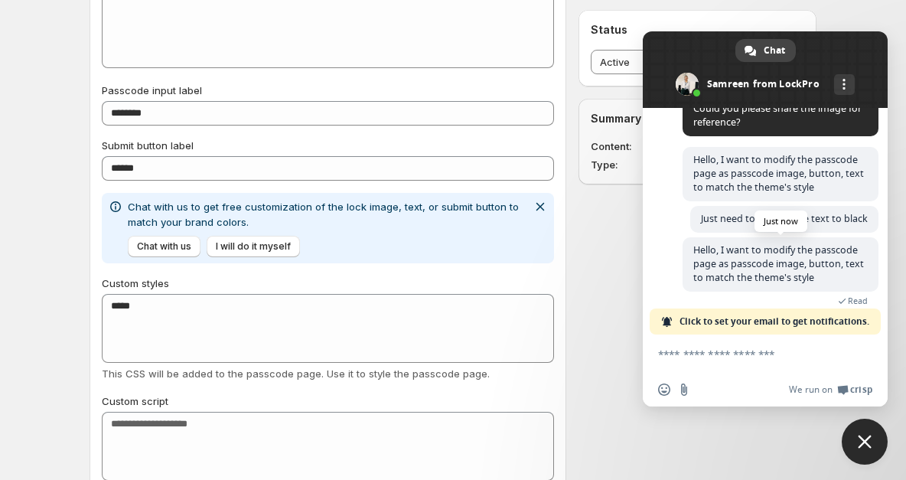
scroll to position [379, 0]
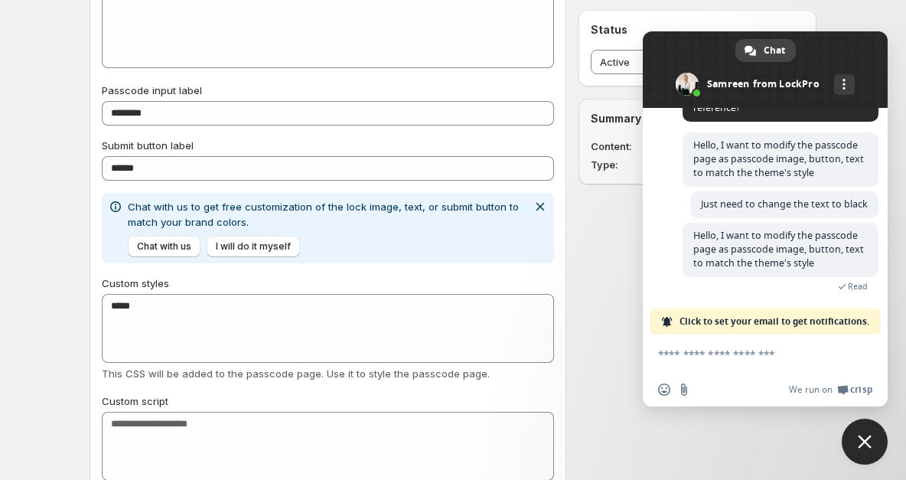
click at [750, 351] on textarea "Compose your message..." at bounding box center [748, 355] width 181 height 14
click at [537, 198] on button "Dismiss notification" at bounding box center [540, 206] width 21 height 21
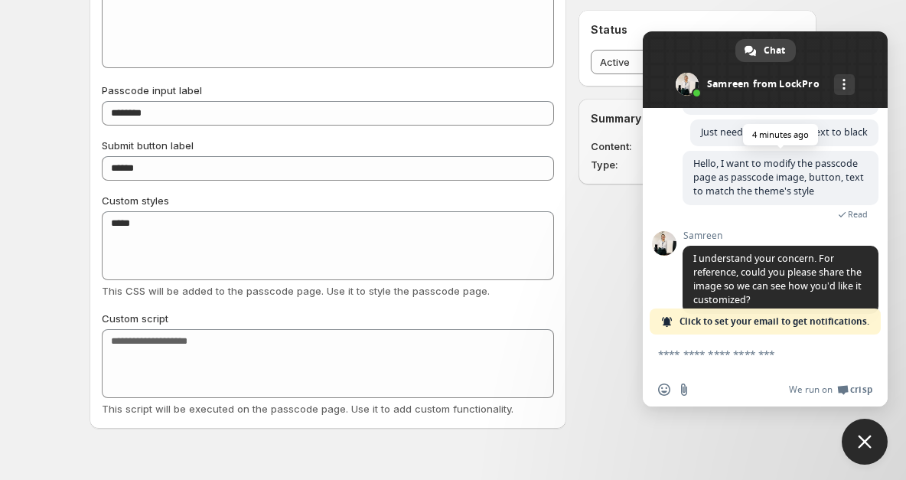
scroll to position [473, 0]
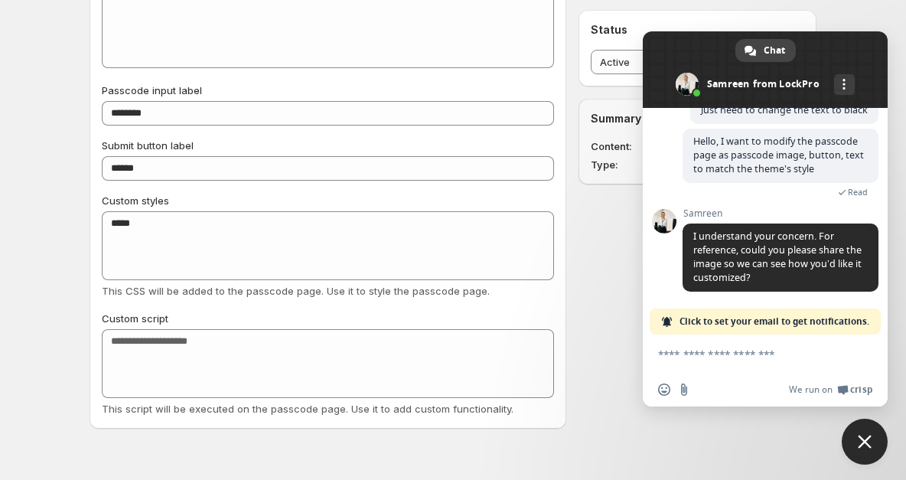
click at [699, 359] on textarea "Compose your message..." at bounding box center [748, 355] width 181 height 14
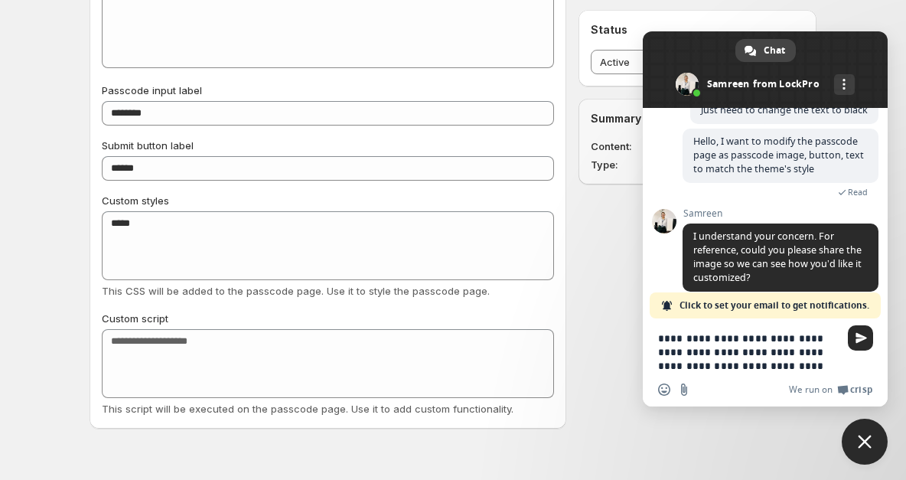
click at [692, 335] on textarea "**********" at bounding box center [748, 352] width 181 height 41
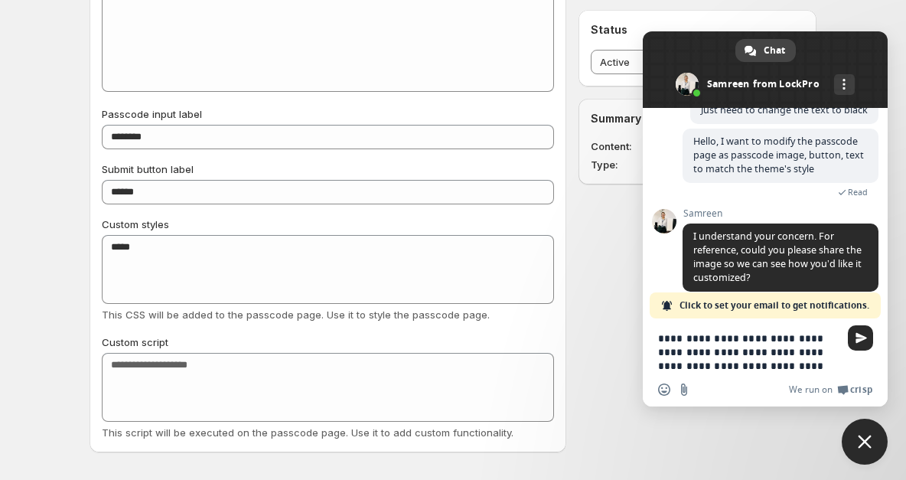
scroll to position [962, 0]
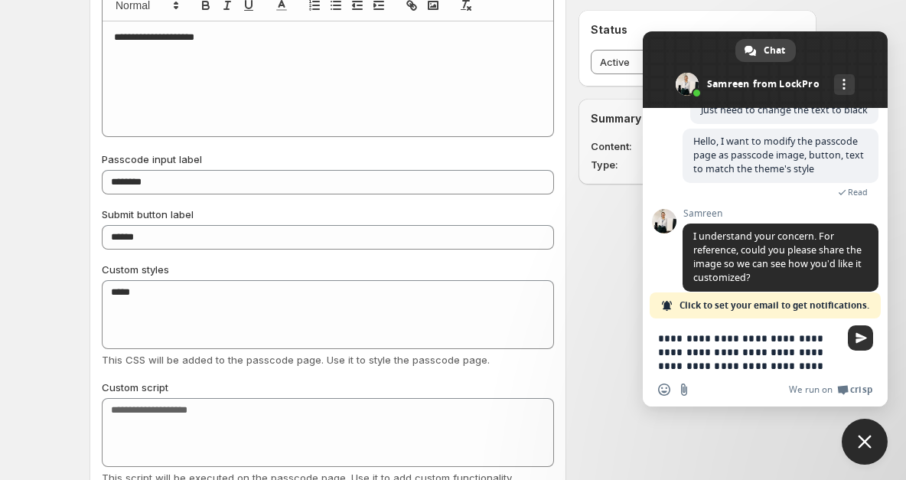
type textarea "**********"
click at [859, 333] on span "Send" at bounding box center [861, 337] width 11 height 11
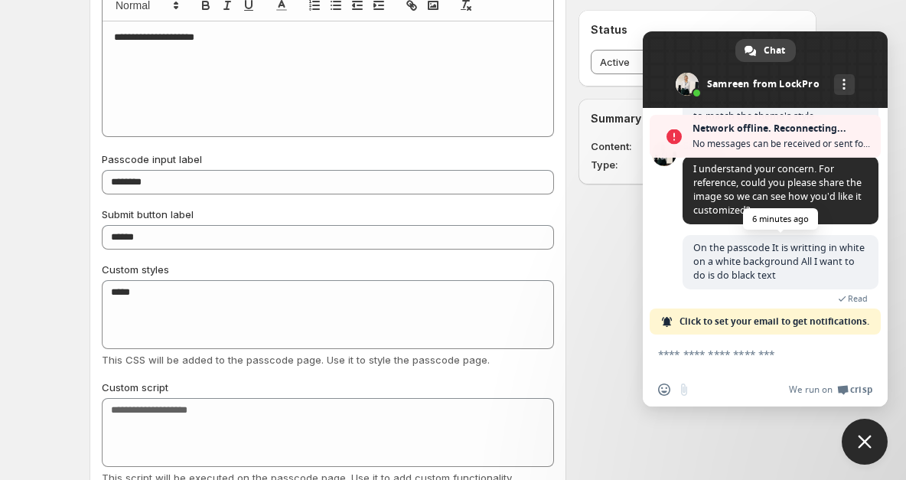
scroll to position [570, 0]
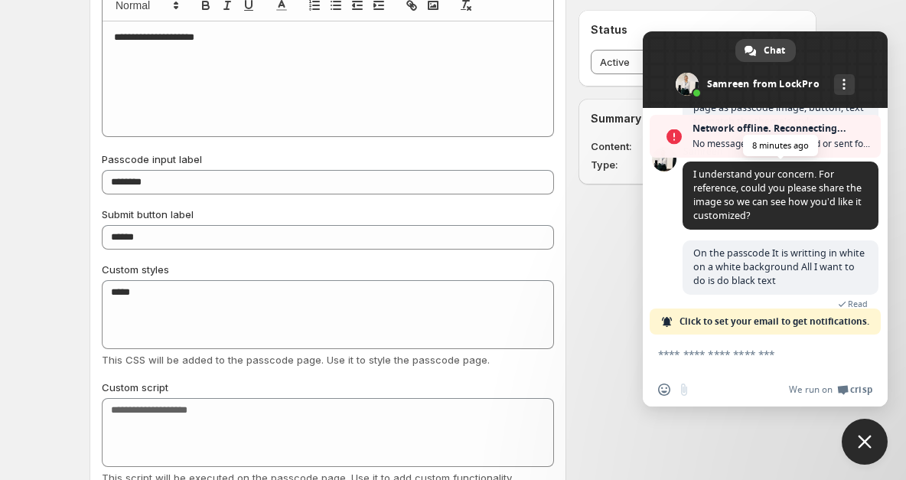
click at [802, 210] on span "I understand your concern. For reference, could you please share the image so w…" at bounding box center [781, 196] width 196 height 68
click at [693, 128] on span "Network offline. Reconnecting..." at bounding box center [783, 128] width 181 height 15
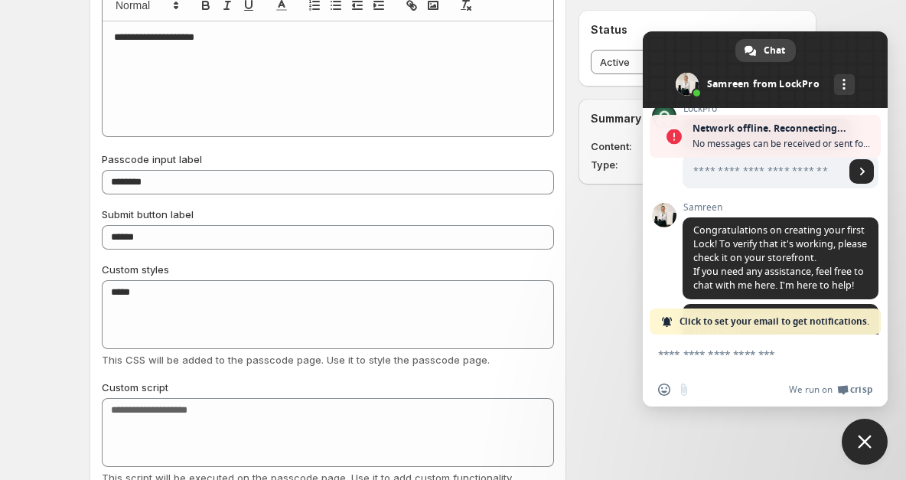
scroll to position [221, 0]
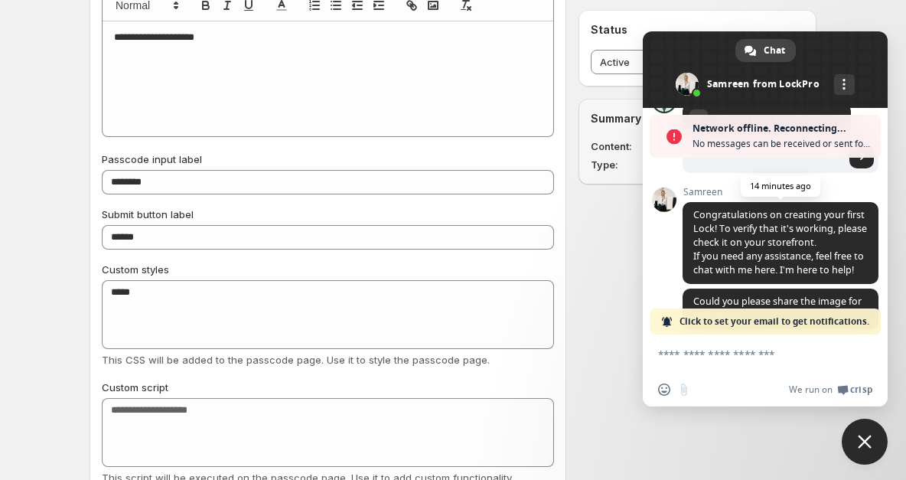
click at [719, 259] on span "Congratulations on creating your first Lock! To verify that it's working, pleas…" at bounding box center [781, 242] width 174 height 68
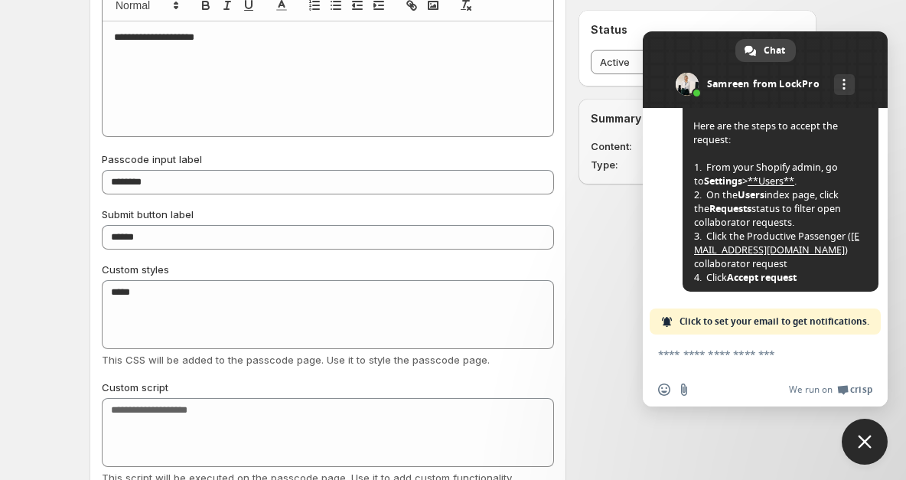
scroll to position [106, 0]
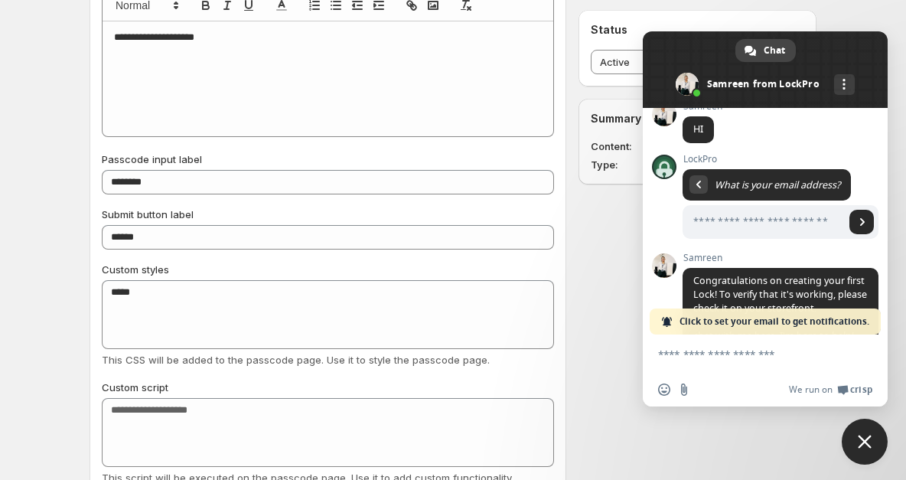
click at [784, 176] on div "LockPro Anything you want to ask? [DATE] Hello, I want to modify the passcode p…" at bounding box center [781, 121] width 196 height 215
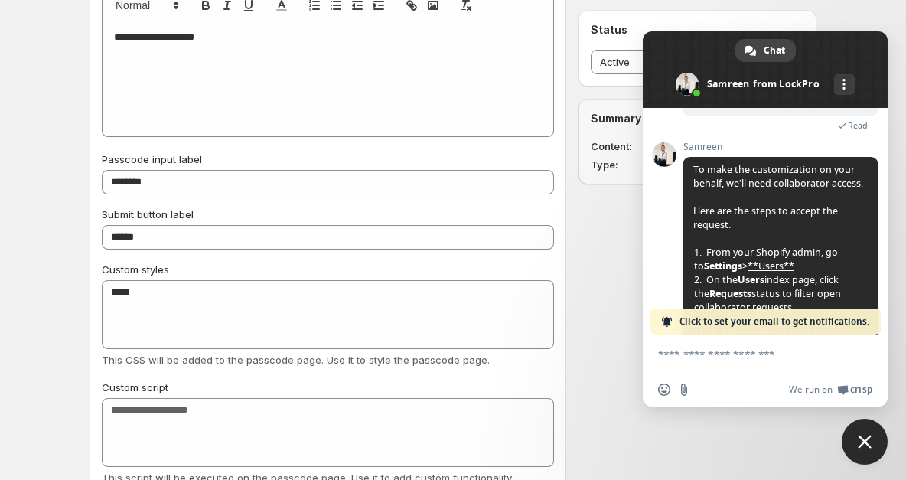
scroll to position [784, 0]
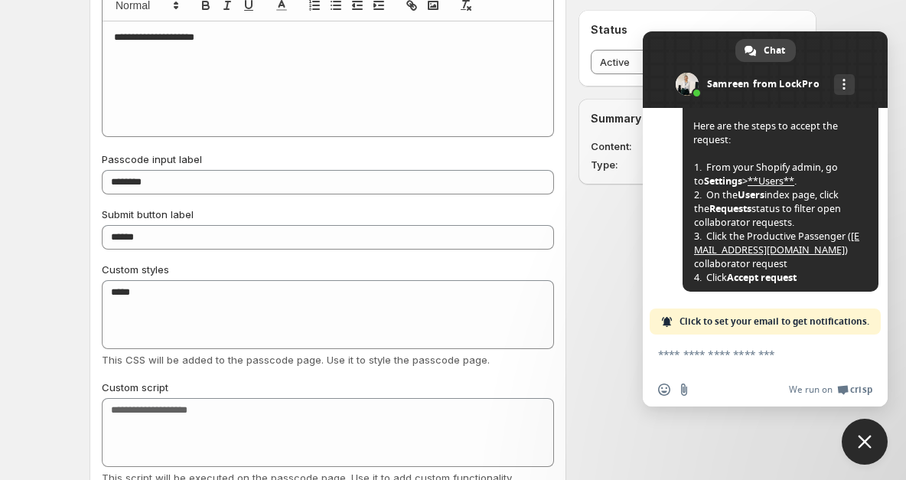
click at [795, 186] on link "**Users**" at bounding box center [771, 181] width 47 height 13
